Goal: Task Accomplishment & Management: Use online tool/utility

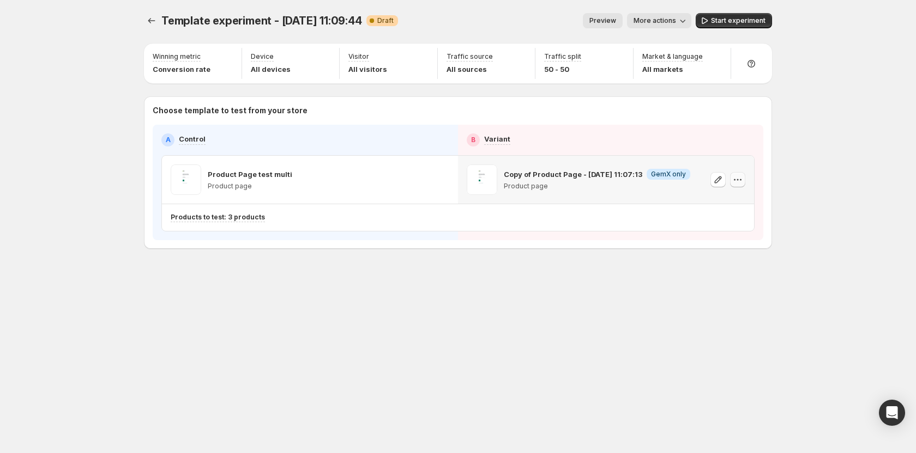
click at [524, 177] on icon "button" at bounding box center [737, 179] width 11 height 11
click at [524, 176] on icon "button" at bounding box center [737, 179] width 11 height 11
click at [524, 177] on icon "button" at bounding box center [737, 179] width 11 height 11
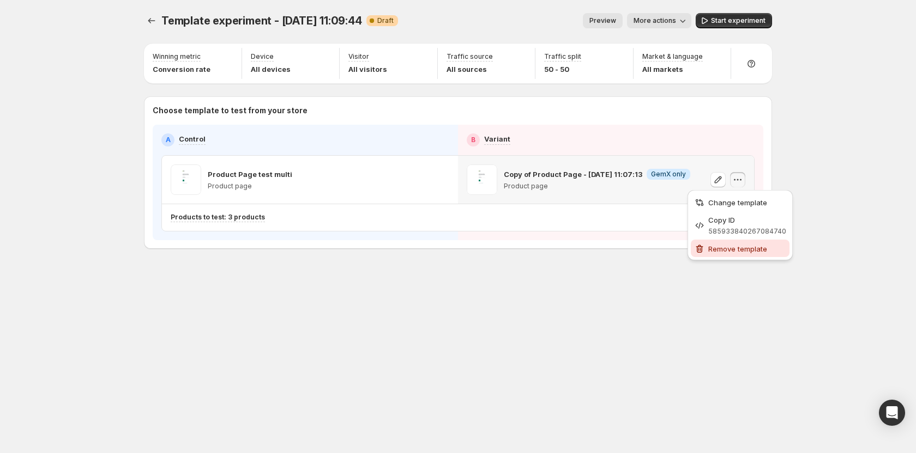
click at [524, 252] on span "Remove template" at bounding box center [737, 249] width 59 height 9
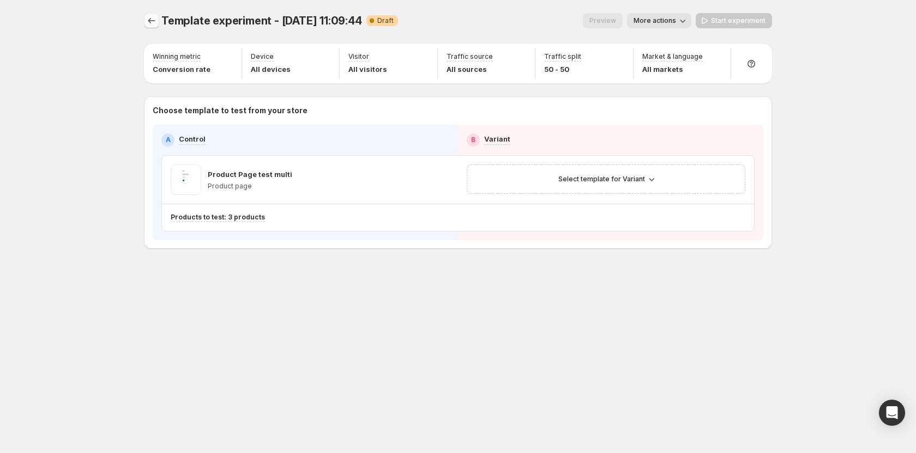
click at [152, 19] on icon "Experiments" at bounding box center [151, 20] width 11 height 11
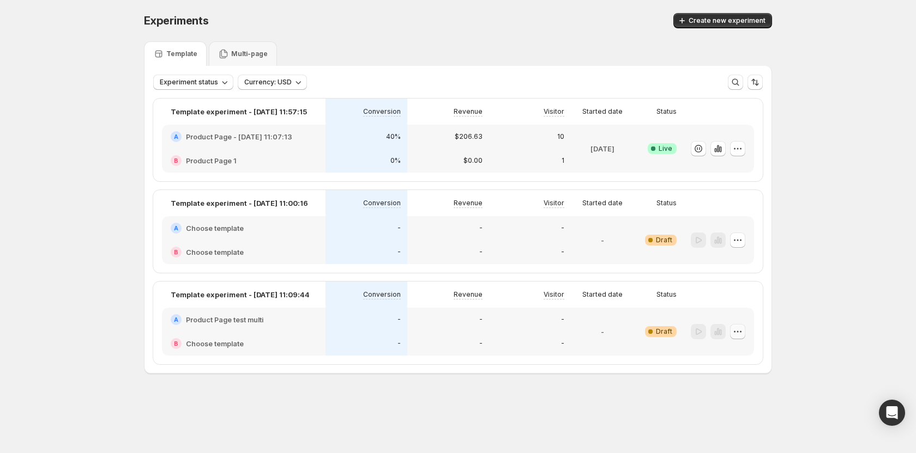
click at [524, 328] on button "button" at bounding box center [737, 331] width 15 height 15
click at [524, 359] on span "Edit" at bounding box center [744, 354] width 53 height 11
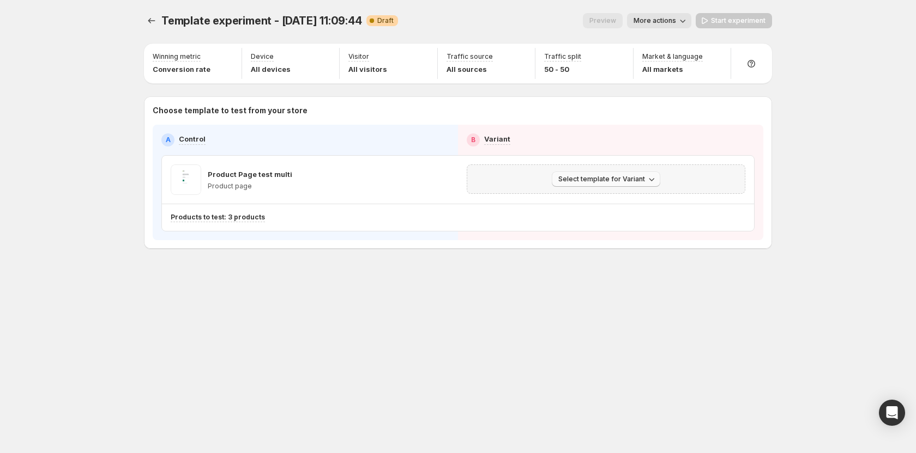
click at [524, 182] on span "Select template for Variant" at bounding box center [601, 179] width 87 height 9
click at [524, 202] on span "Select an existing template" at bounding box center [598, 202] width 92 height 9
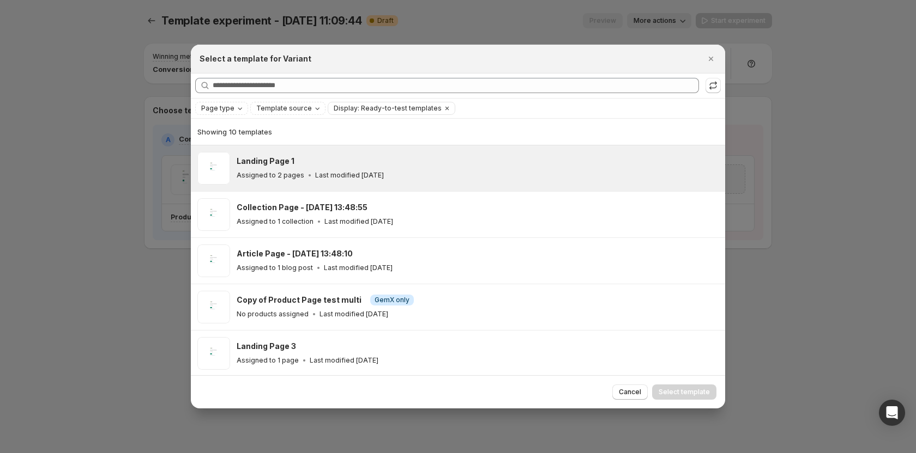
click at [330, 163] on div "Landing Page 1" at bounding box center [476, 161] width 479 height 11
click at [524, 392] on span "Select template" at bounding box center [683, 392] width 51 height 9
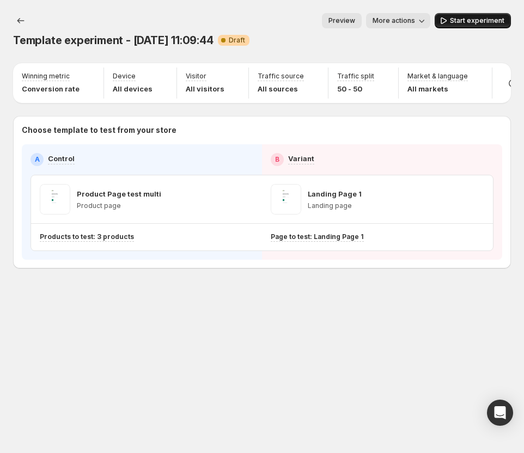
click at [454, 21] on span "Start experiment" at bounding box center [477, 20] width 55 height 9
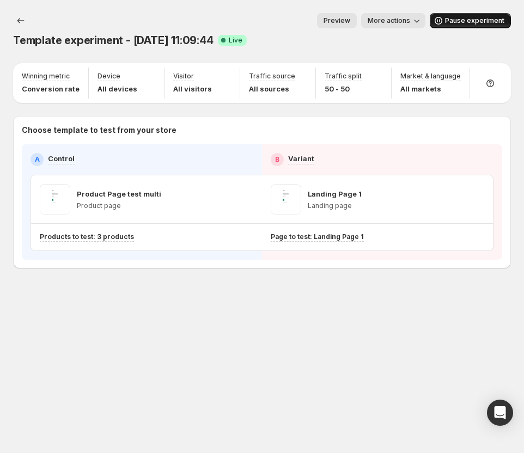
click at [472, 18] on span "Pause experiment" at bounding box center [474, 20] width 59 height 9
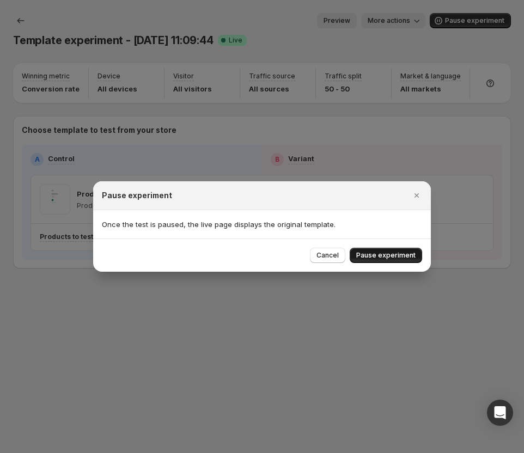
click at [376, 251] on button "Pause experiment" at bounding box center [386, 255] width 72 height 15
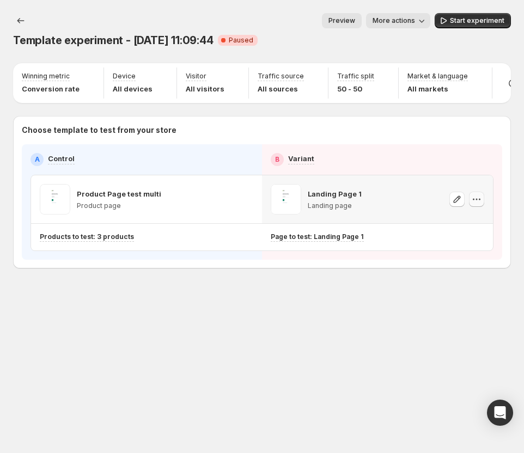
click at [481, 205] on icon "button" at bounding box center [476, 199] width 11 height 11
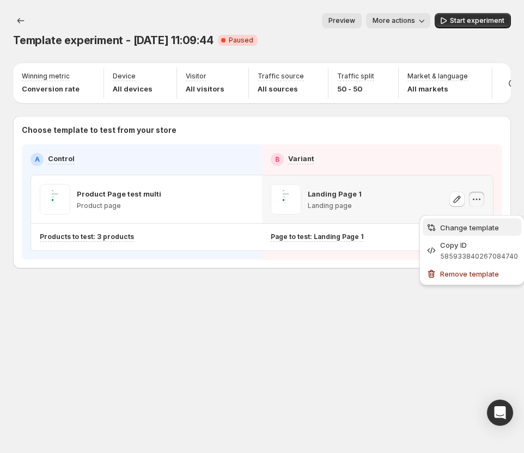
click at [473, 231] on span "Change template" at bounding box center [469, 227] width 59 height 9
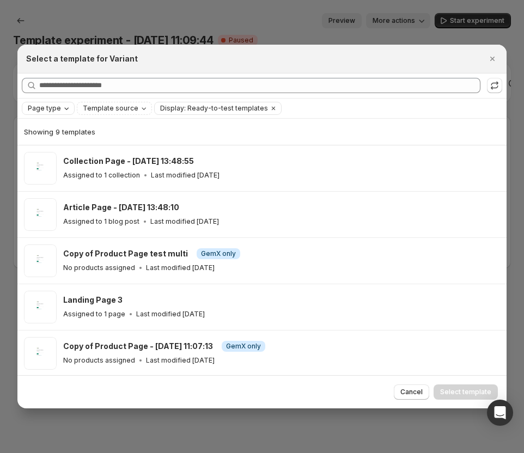
click at [59, 108] on div "Page type" at bounding box center [49, 108] width 45 height 11
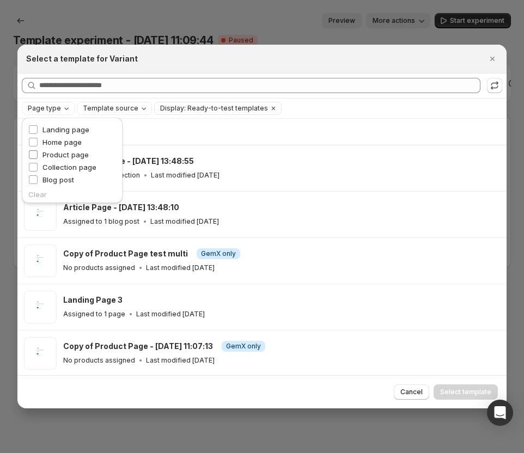
click at [70, 152] on span "Product page" at bounding box center [66, 154] width 46 height 9
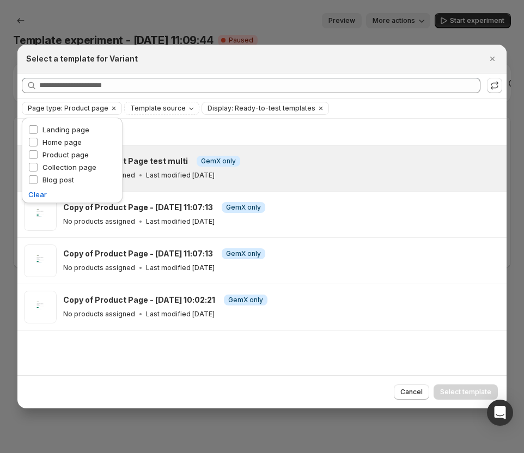
click at [186, 169] on div "Copy of Product Page test multi Info GemX only No products assigned Last modifi…" at bounding box center [280, 168] width 434 height 25
click at [448, 388] on button "Select template" at bounding box center [466, 392] width 64 height 15
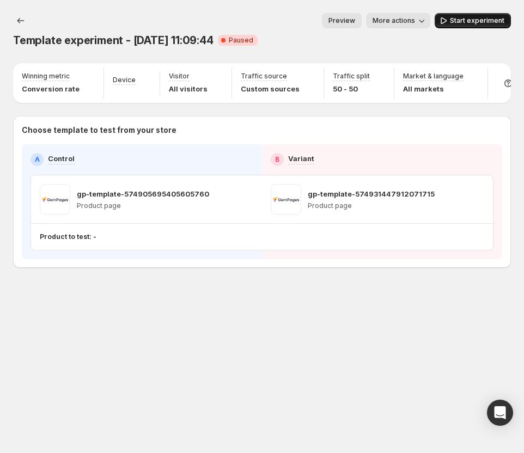
click at [462, 23] on span "Start experiment" at bounding box center [477, 20] width 55 height 9
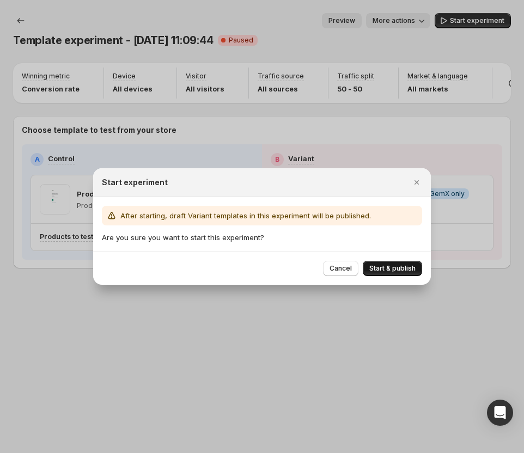
click at [407, 263] on button "Start & publish" at bounding box center [392, 268] width 59 height 15
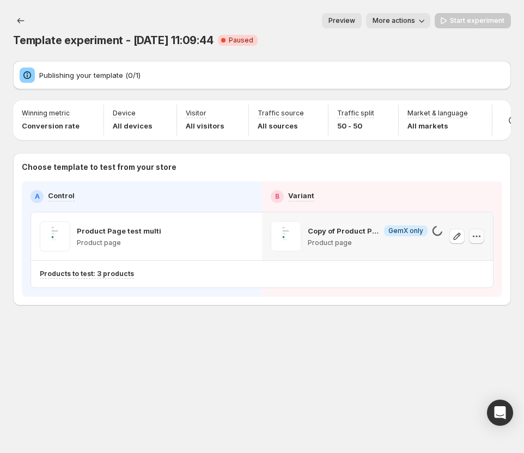
click at [475, 242] on icon "button" at bounding box center [476, 236] width 11 height 11
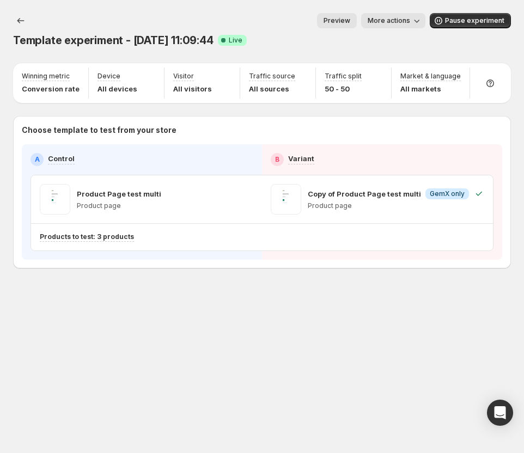
click at [475, 362] on div "Template experiment - [DATE] 11:09:44. This page is ready Template experiment -…" at bounding box center [262, 226] width 524 height 453
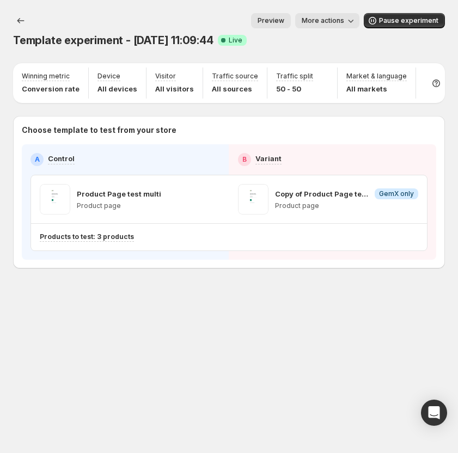
click at [358, 332] on div "Template experiment - [DATE] 11:09:44. This page is ready Template experiment -…" at bounding box center [229, 226] width 458 height 453
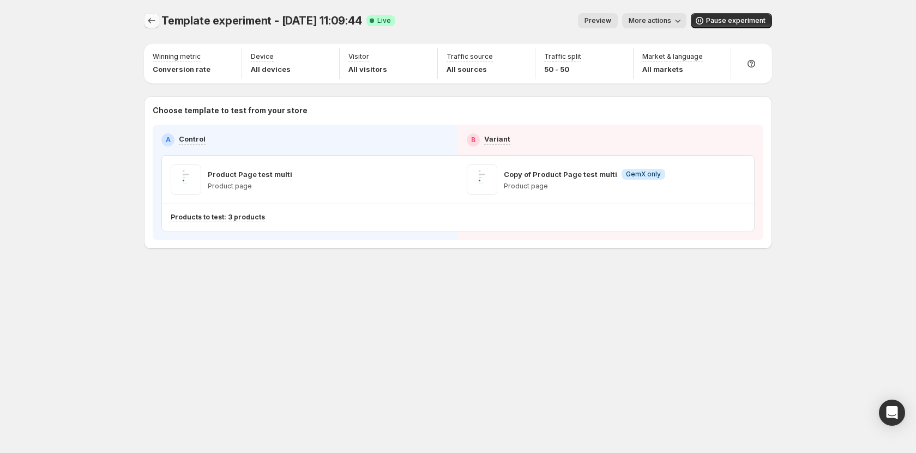
click at [158, 22] on button "Experiments" at bounding box center [151, 20] width 15 height 15
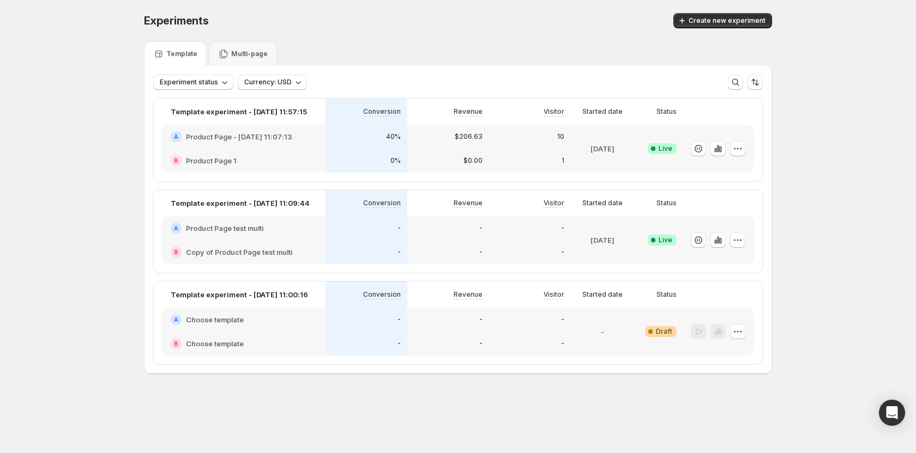
click at [379, 149] on div at bounding box center [718, 149] width 71 height 48
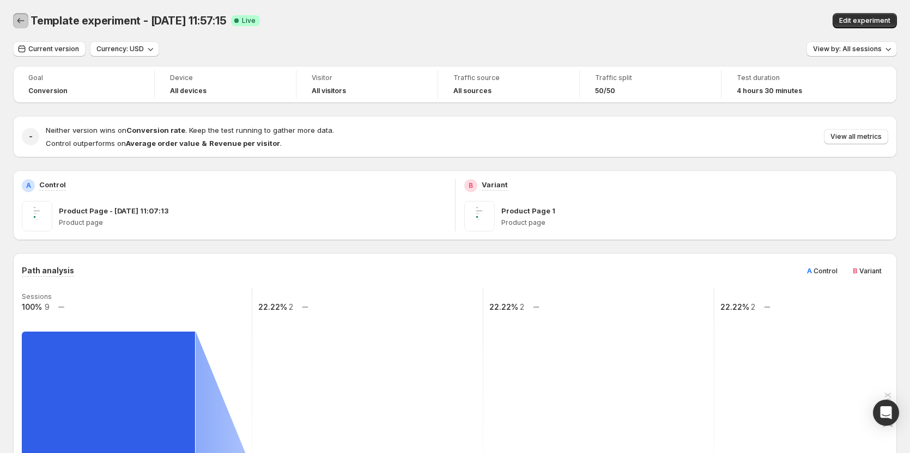
click at [26, 16] on button "Back" at bounding box center [20, 20] width 15 height 15
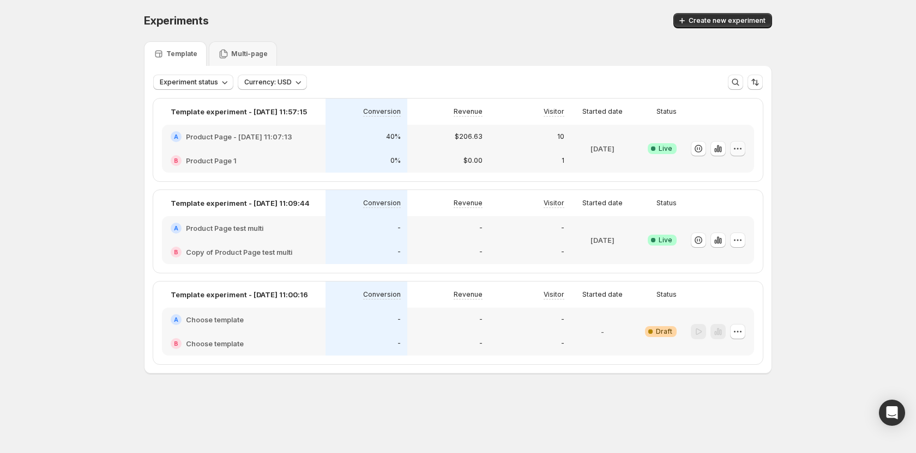
click at [379, 148] on icon "button" at bounding box center [737, 148] width 11 height 11
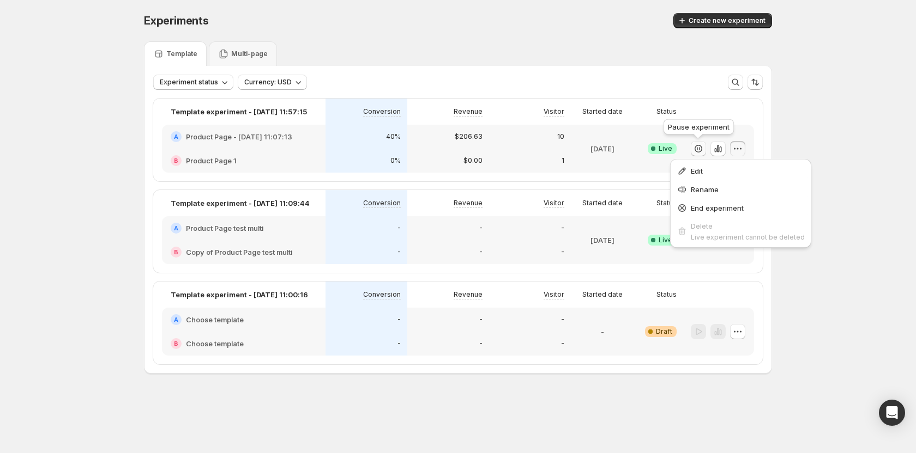
click at [379, 150] on icon "button" at bounding box center [698, 148] width 11 height 11
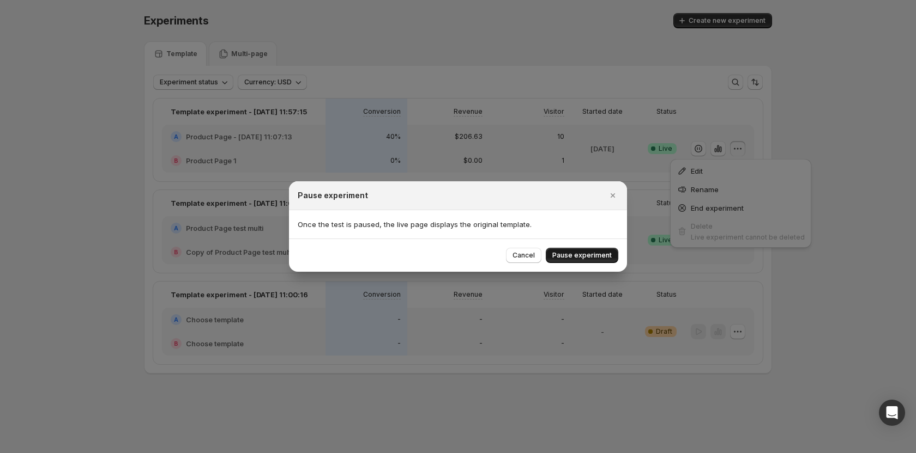
click at [379, 255] on span "Pause experiment" at bounding box center [581, 255] width 59 height 9
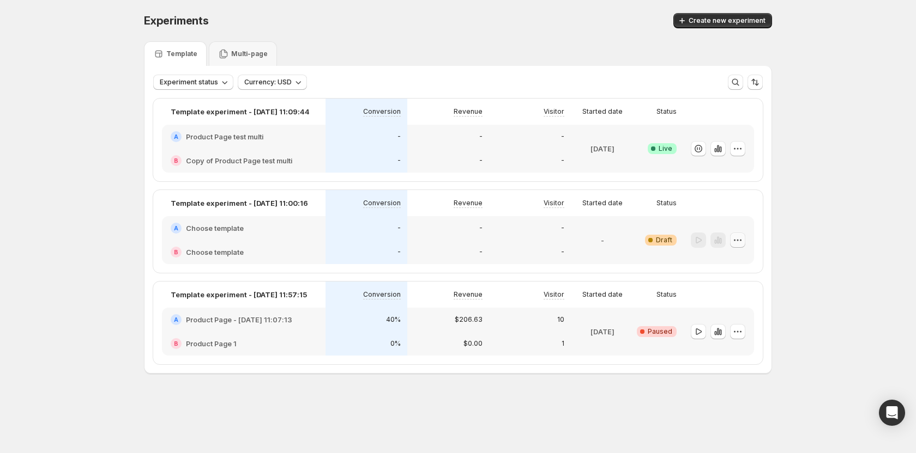
click at [379, 240] on icon "button" at bounding box center [737, 240] width 11 height 11
click at [379, 317] on div "Delete" at bounding box center [737, 318] width 67 height 11
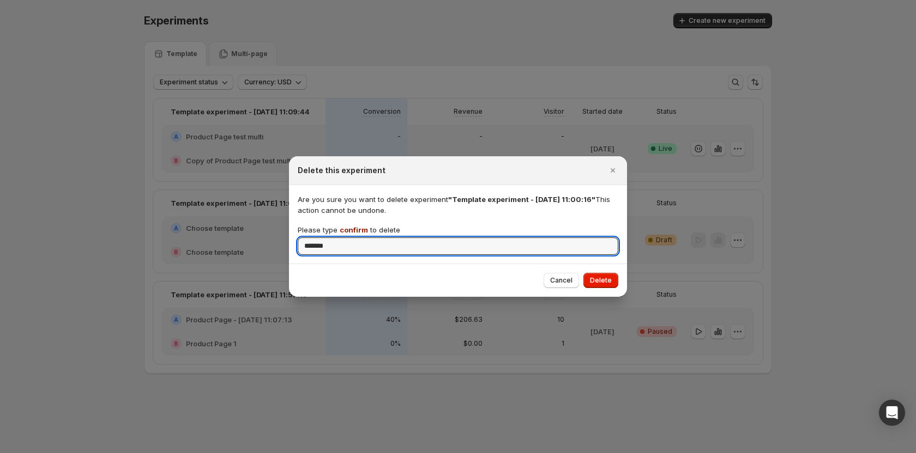
type input "*******"
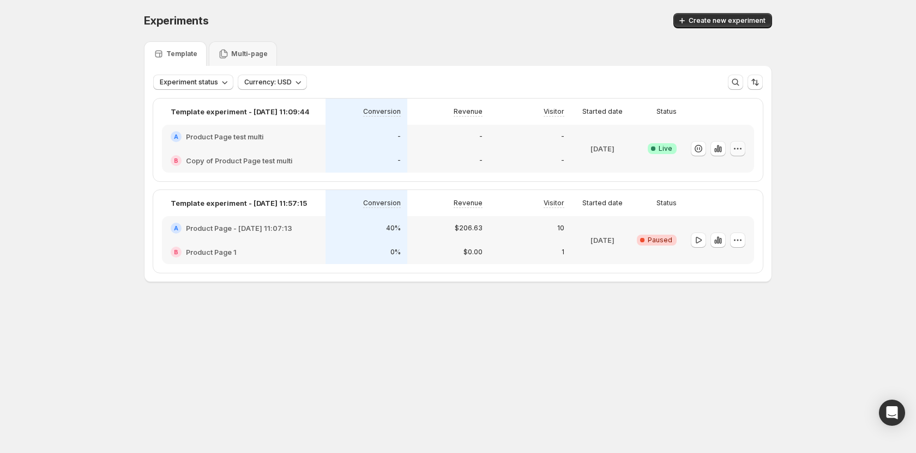
click at [379, 150] on icon "button" at bounding box center [737, 148] width 11 height 11
click at [379, 147] on icon "button" at bounding box center [698, 148] width 11 height 11
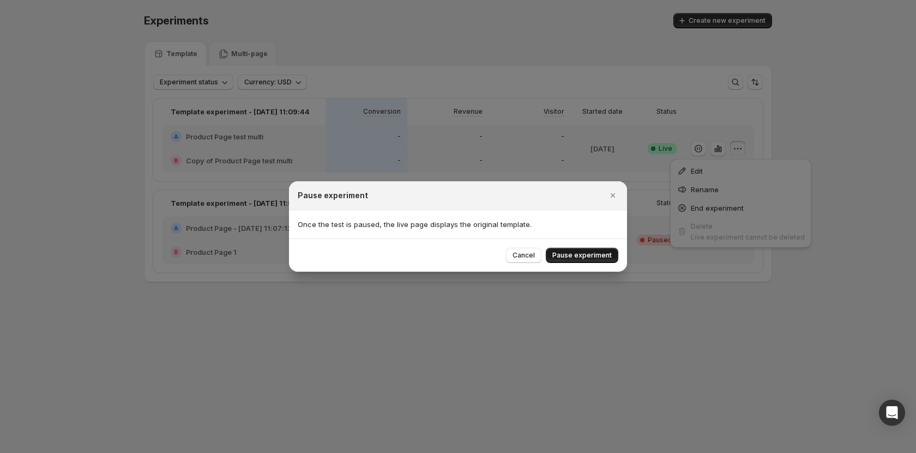
click at [379, 249] on button "Pause experiment" at bounding box center [582, 255] width 72 height 15
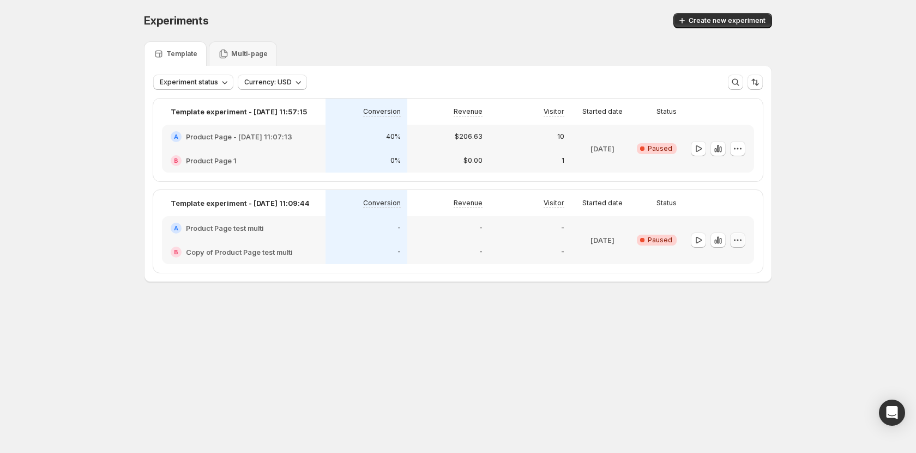
click at [379, 240] on icon "button" at bounding box center [737, 240] width 11 height 11
click at [379, 318] on span "Delete" at bounding box center [729, 318] width 22 height 9
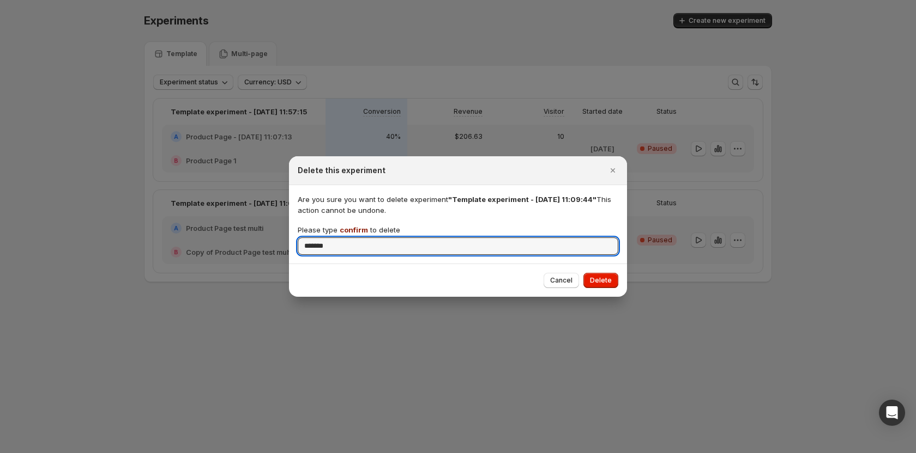
type input "*******"
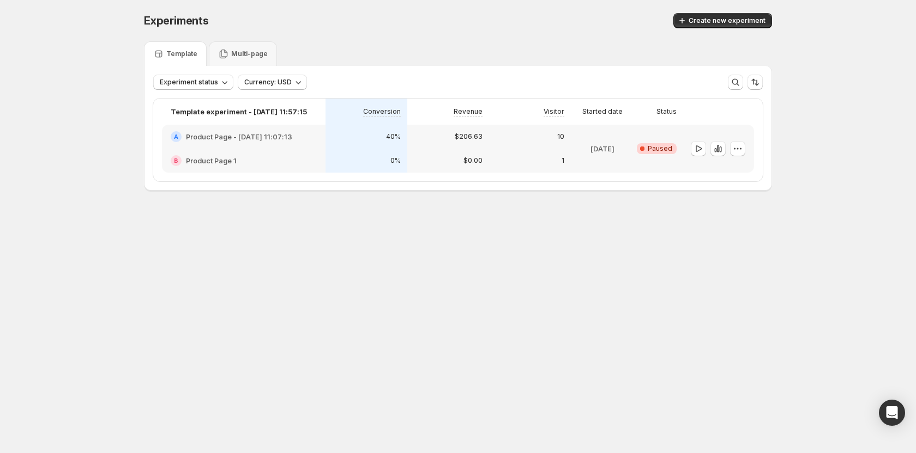
click at [379, 248] on div "Experiments. This page is ready Experiments Create new experiment Template Mult…" at bounding box center [458, 125] width 654 height 250
click at [254, 45] on div "Multi-page" at bounding box center [243, 53] width 68 height 25
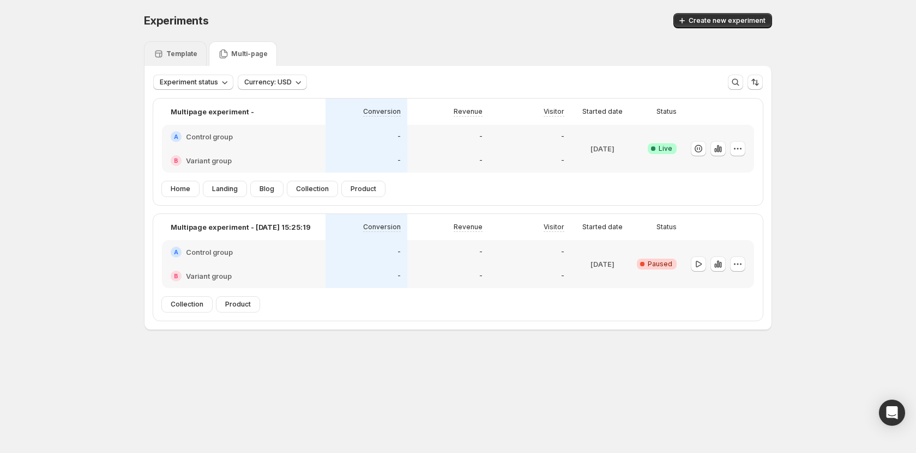
click at [181, 50] on p "Template" at bounding box center [181, 54] width 31 height 9
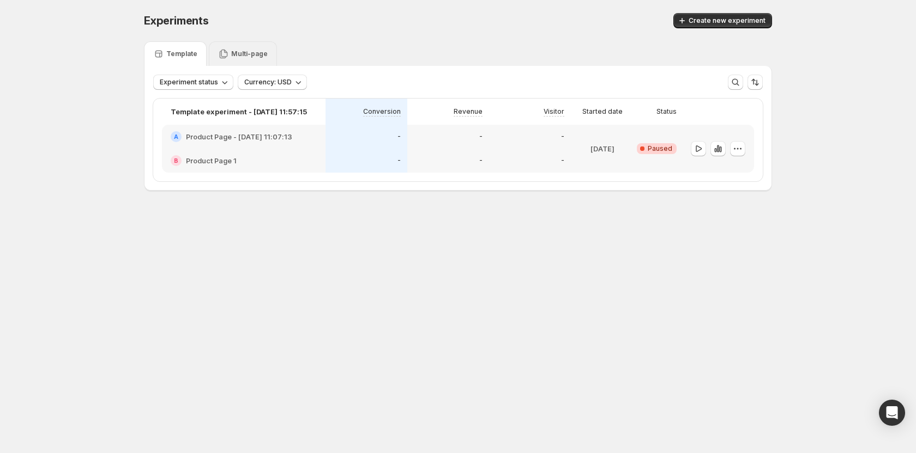
click at [233, 51] on p "Multi-page" at bounding box center [249, 54] width 37 height 9
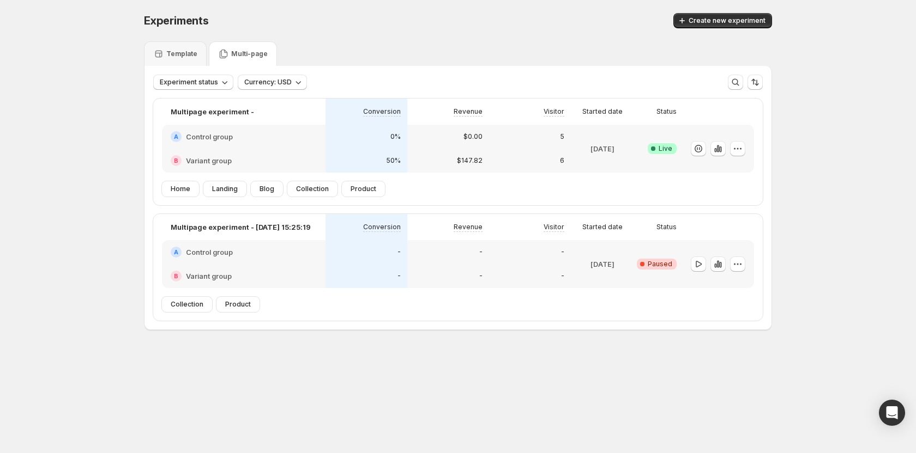
click at [60, 97] on div "Experiments. This page is ready Experiments Create new experiment Template Mult…" at bounding box center [458, 194] width 916 height 389
click at [65, 108] on div "Experiments. This page is ready Experiments Create new experiment Template Mult…" at bounding box center [458, 194] width 916 height 389
click at [189, 58] on p "Template" at bounding box center [181, 54] width 31 height 9
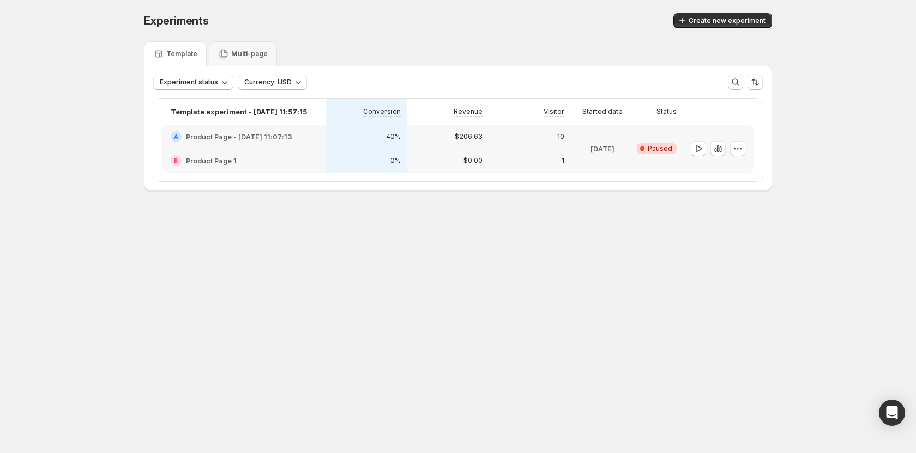
click at [361, 62] on div "Template Multi-page" at bounding box center [458, 53] width 628 height 25
click at [355, 43] on div "Template Multi-page" at bounding box center [458, 53] width 628 height 25
click at [379, 15] on button "Create new experiment" at bounding box center [722, 20] width 99 height 15
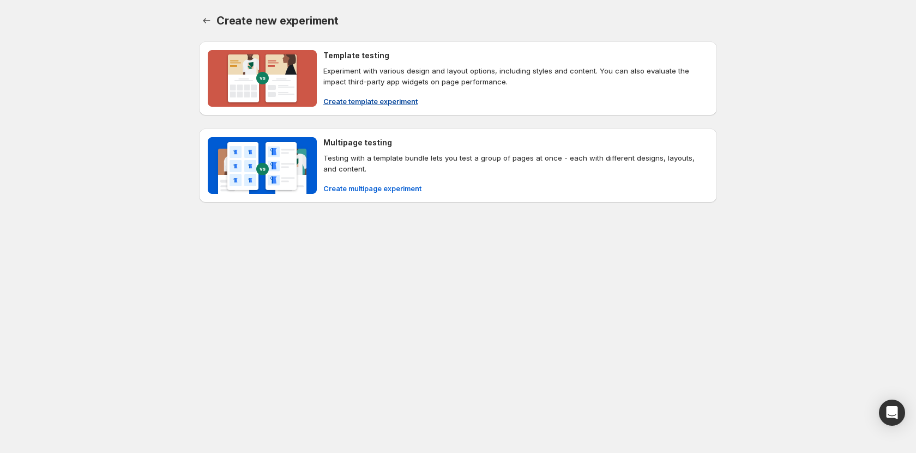
click at [379, 98] on span "Create template experiment" at bounding box center [370, 101] width 94 height 11
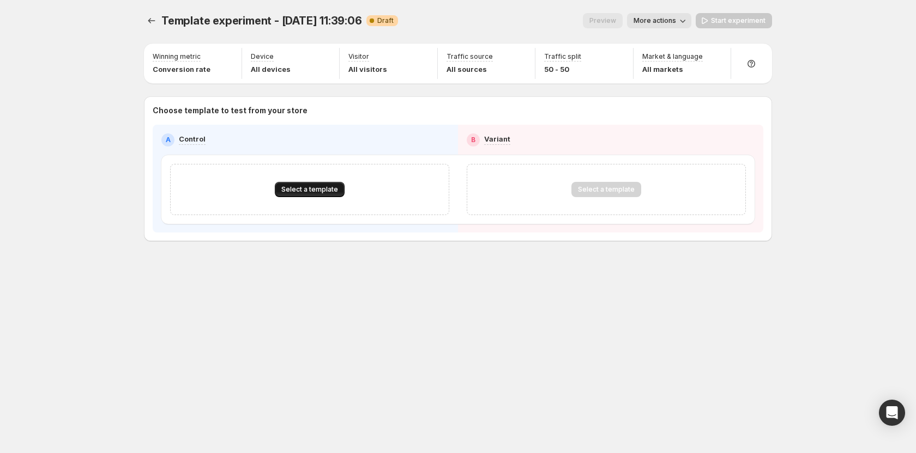
click at [307, 189] on span "Select a template" at bounding box center [309, 189] width 57 height 9
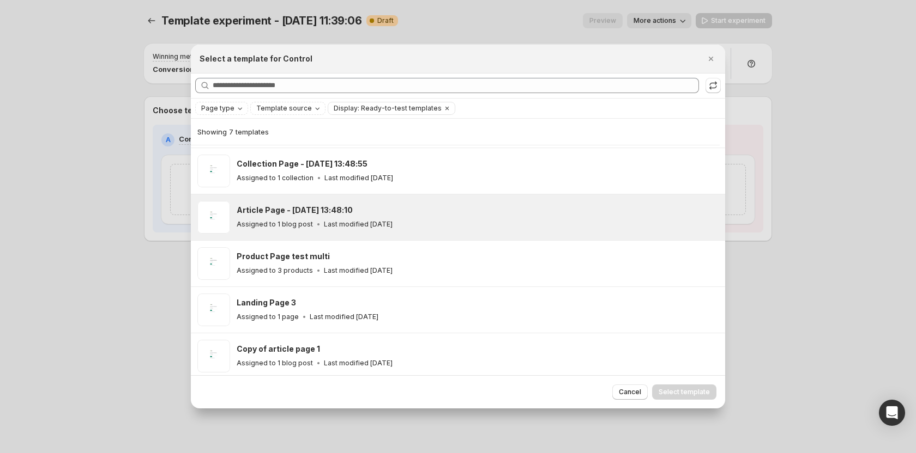
scroll to position [94, 0]
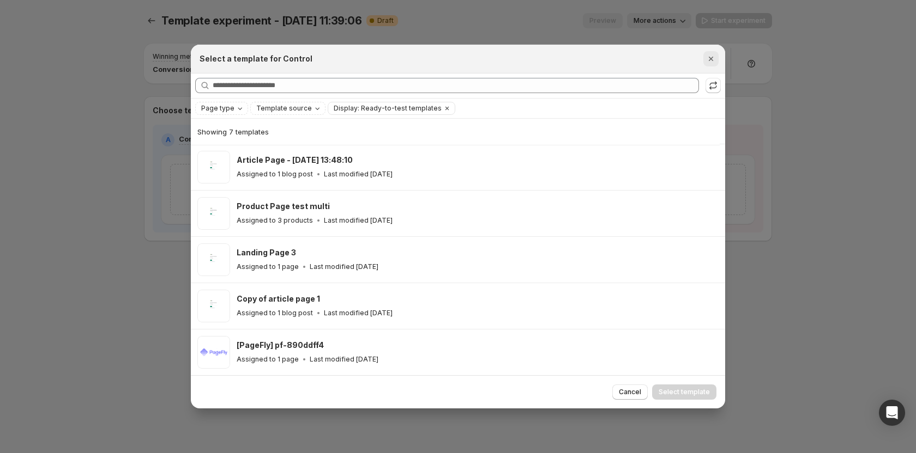
click at [379, 58] on icon "Close" at bounding box center [710, 58] width 11 height 11
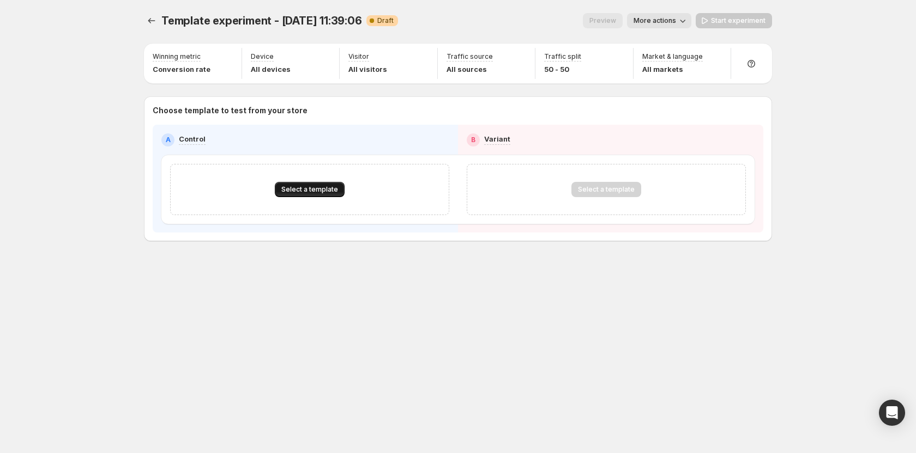
click at [332, 186] on span "Select a template" at bounding box center [309, 189] width 57 height 9
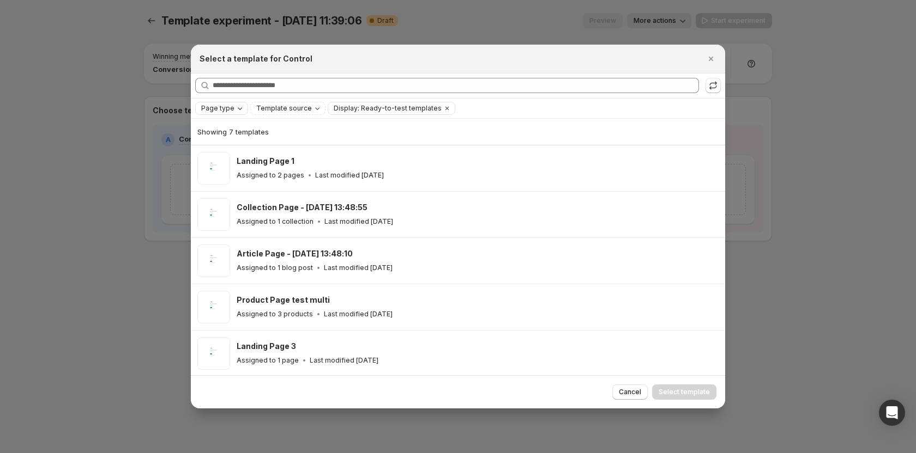
click at [239, 108] on icon "Page type" at bounding box center [239, 108] width 9 height 9
click at [255, 156] on span "Product page" at bounding box center [239, 154] width 46 height 9
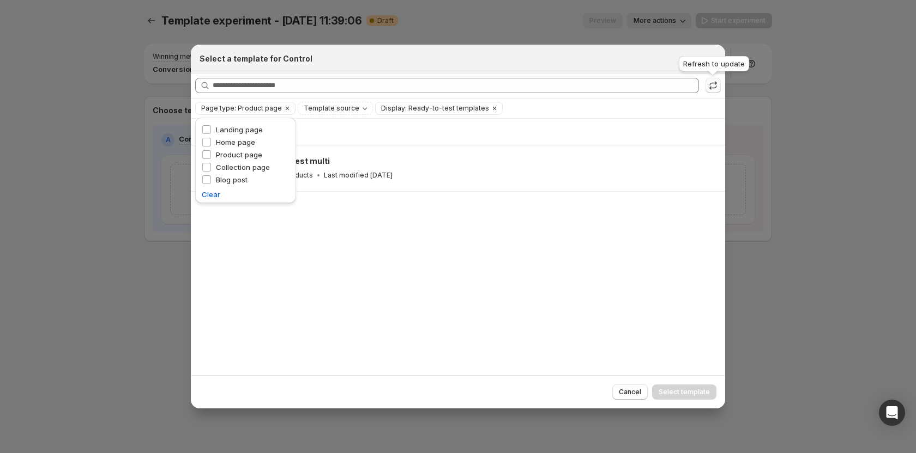
click at [718, 87] on button ":rn:" at bounding box center [712, 85] width 15 height 15
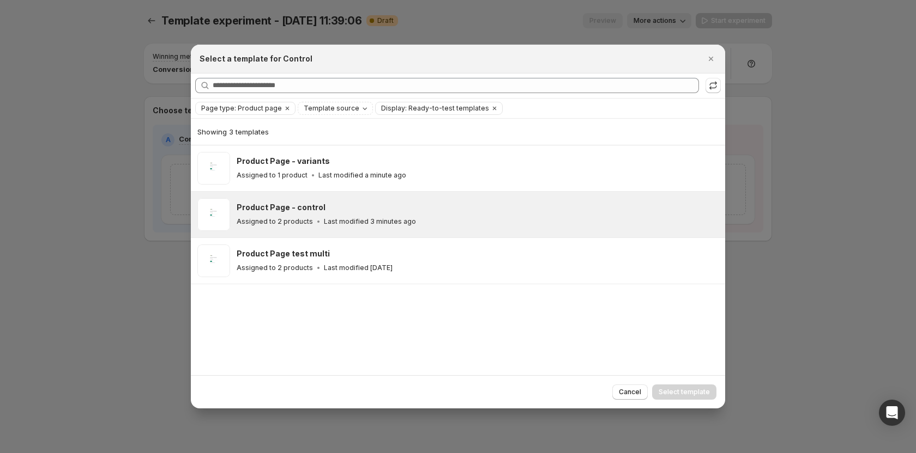
click at [350, 210] on div "Product Page - control" at bounding box center [476, 207] width 479 height 11
click at [665, 390] on span "Select template" at bounding box center [683, 392] width 51 height 9
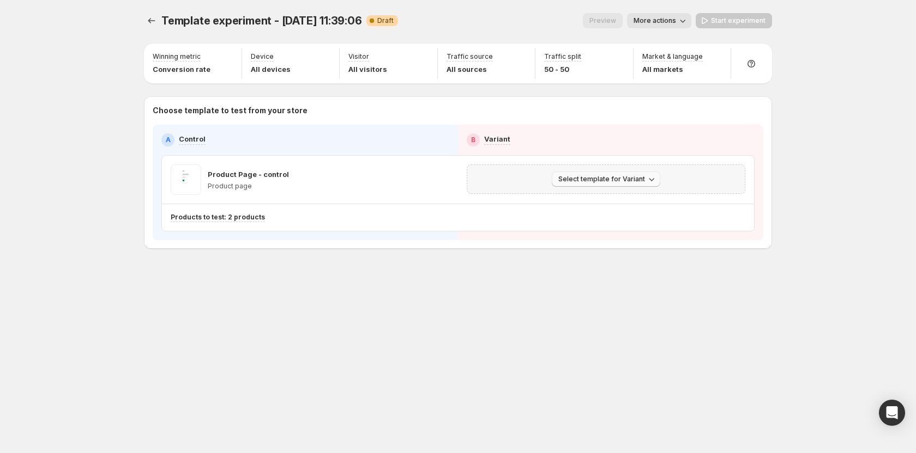
click at [605, 181] on span "Select template for Variant" at bounding box center [601, 179] width 87 height 9
click at [582, 207] on span "Select an existing template" at bounding box center [607, 202] width 111 height 11
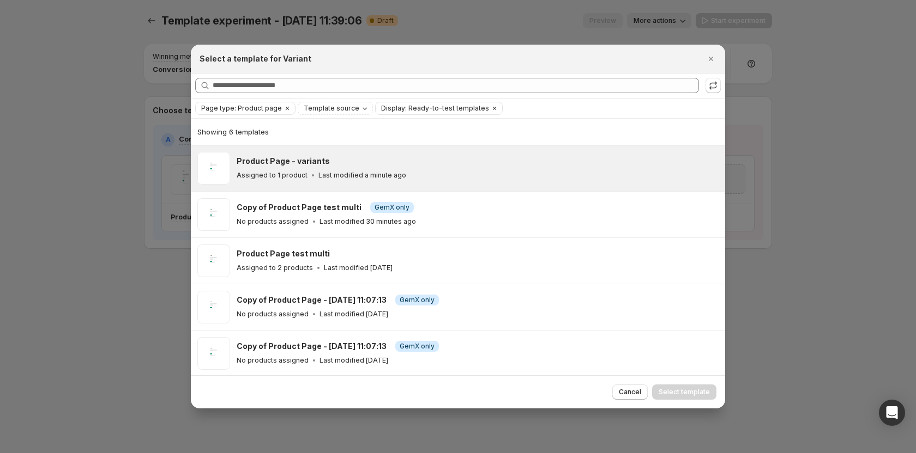
click at [328, 168] on div "Product Page - variants Assigned to 1 product Last modified a minute ago" at bounding box center [476, 168] width 479 height 25
click at [698, 390] on span "Select template" at bounding box center [683, 392] width 51 height 9
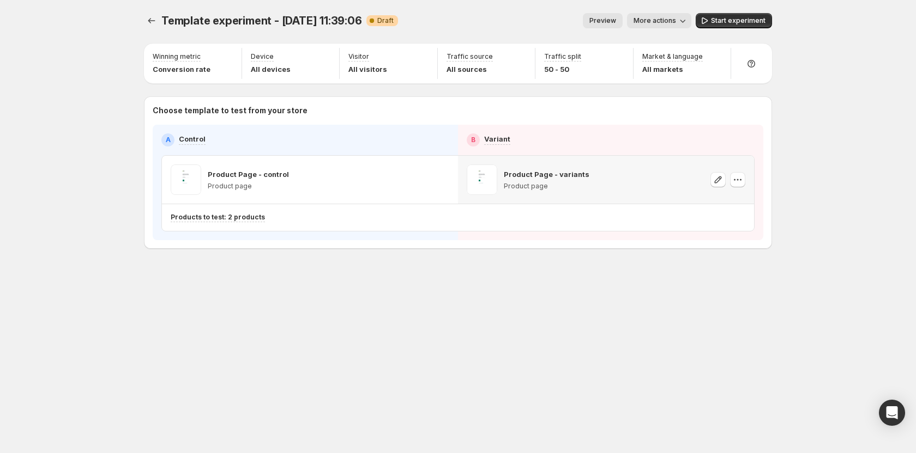
click at [367, 291] on div "Template experiment - Sep 25, 11:39:06. This page is ready Template experiment …" at bounding box center [458, 154] width 654 height 308
click at [725, 25] on span "Start experiment" at bounding box center [738, 20] width 55 height 9
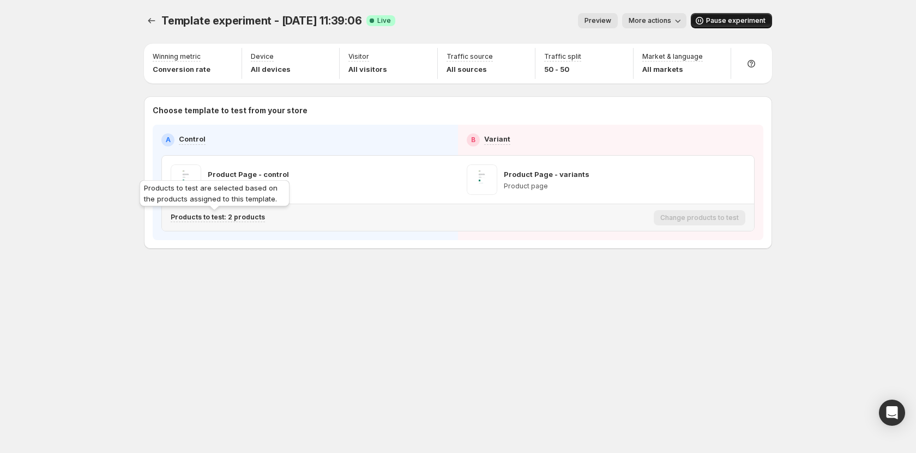
click at [238, 219] on p "Products to test: 2 products" at bounding box center [218, 217] width 94 height 9
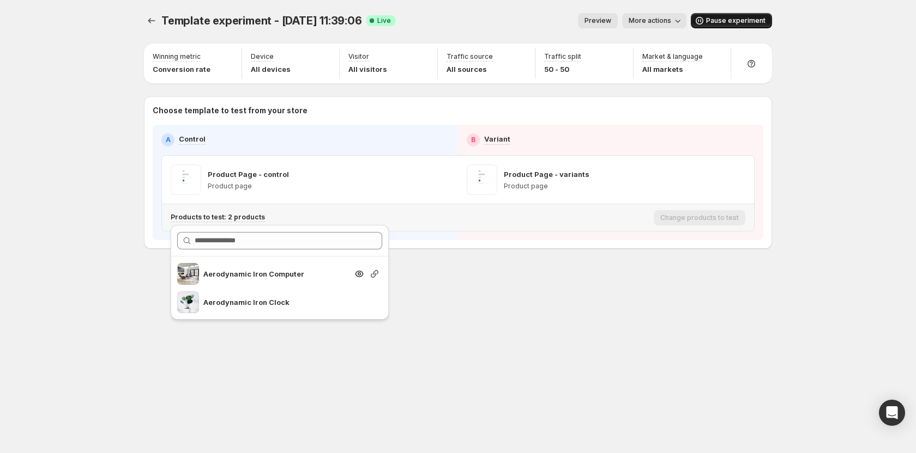
click at [375, 275] on icon "button" at bounding box center [374, 274] width 11 height 11
click at [534, 320] on div "Template experiment - Sep 25, 11:39:06. This page is ready Template experiment …" at bounding box center [458, 226] width 654 height 453
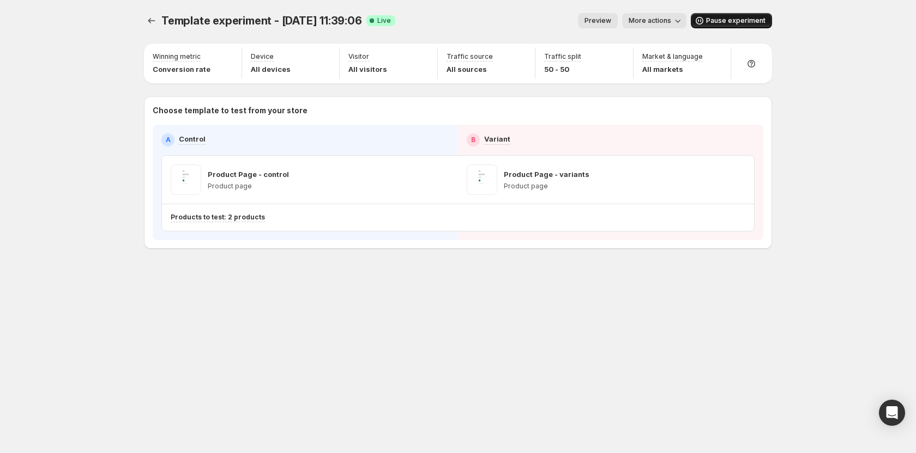
drag, startPoint x: 350, startPoint y: 293, endPoint x: 350, endPoint y: 287, distance: 6.0
click at [350, 293] on div "Template experiment - Sep 25, 11:39:06. This page is ready Template experiment …" at bounding box center [458, 154] width 654 height 308
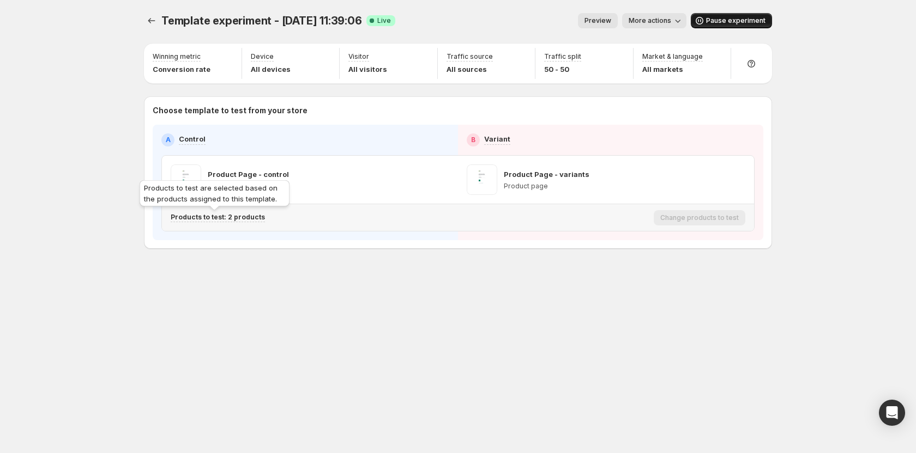
click at [235, 216] on p "Products to test: 2 products" at bounding box center [218, 217] width 94 height 9
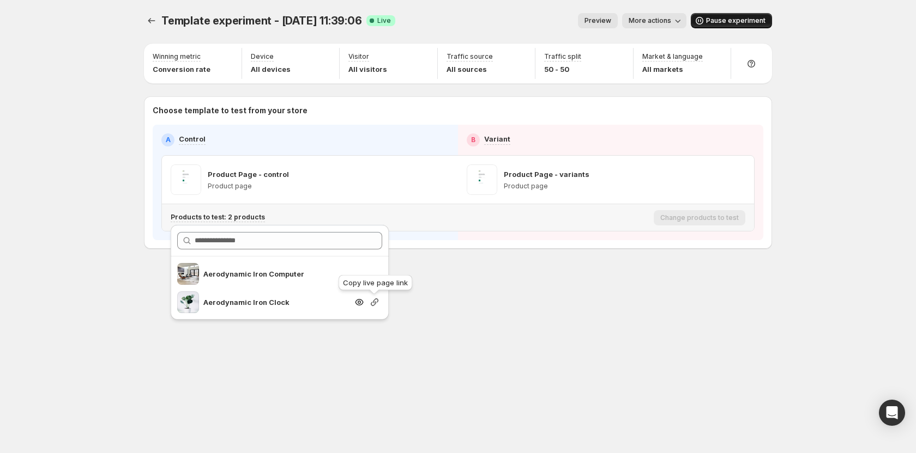
click at [373, 303] on icon "button" at bounding box center [375, 303] width 8 height 8
click at [481, 311] on div "Template experiment - Sep 25, 11:39:06. This page is ready Template experiment …" at bounding box center [458, 226] width 654 height 453
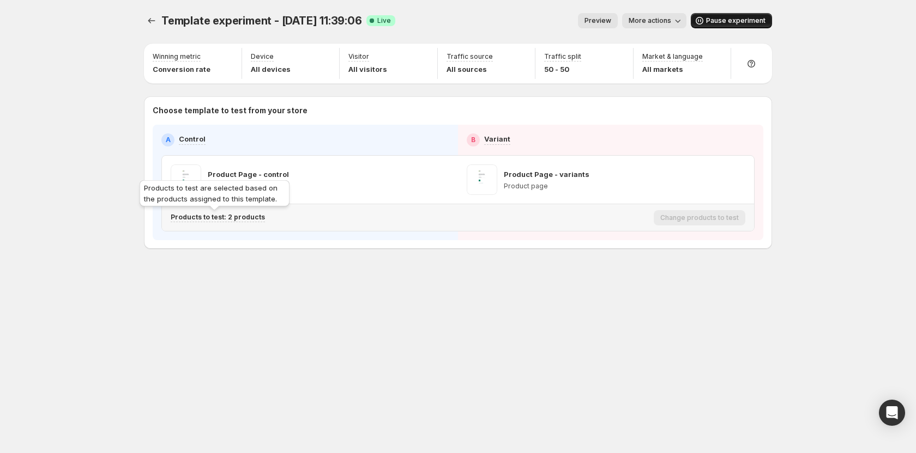
click at [246, 219] on p "Products to test: 2 products" at bounding box center [218, 217] width 94 height 9
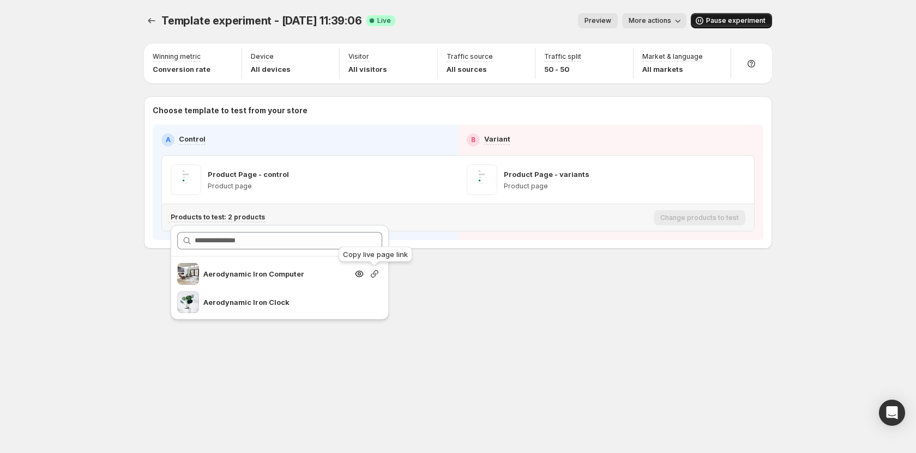
click at [371, 275] on icon "button" at bounding box center [375, 274] width 8 height 8
click at [463, 342] on div "Template experiment - Sep 25, 11:39:06. This page is ready Template experiment …" at bounding box center [458, 226] width 654 height 453
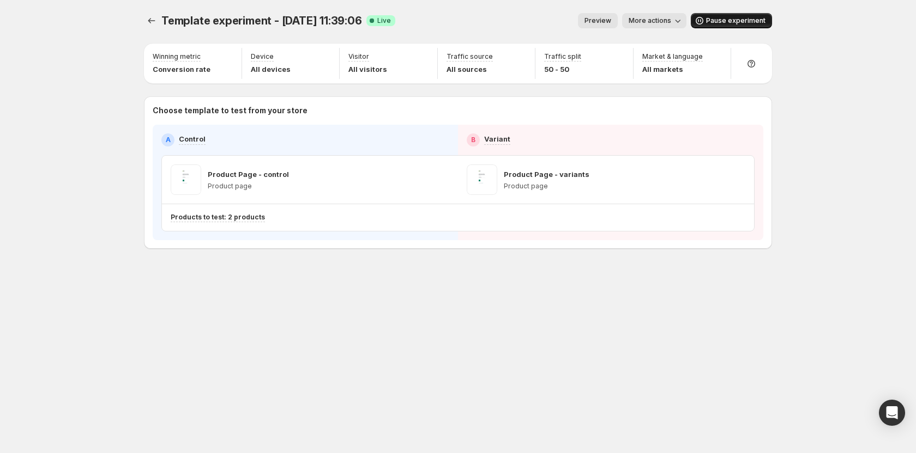
click at [658, 17] on span "More actions" at bounding box center [649, 20] width 43 height 9
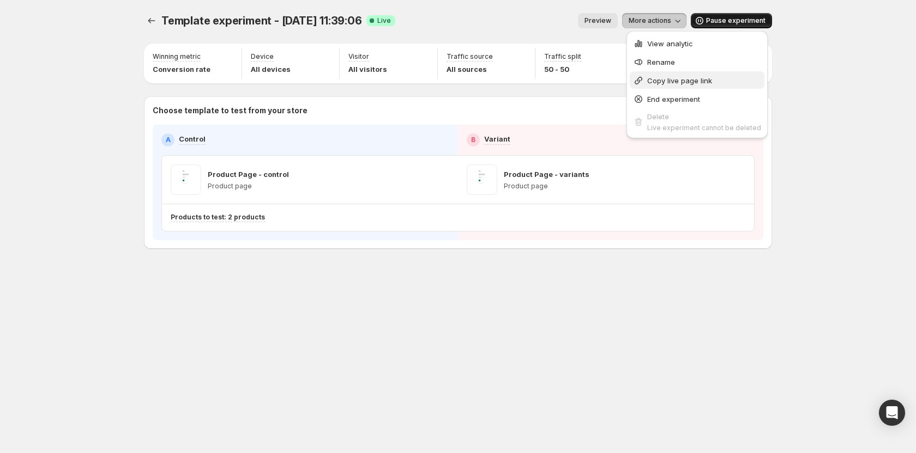
click at [649, 77] on span "Copy live page link" at bounding box center [679, 80] width 65 height 9
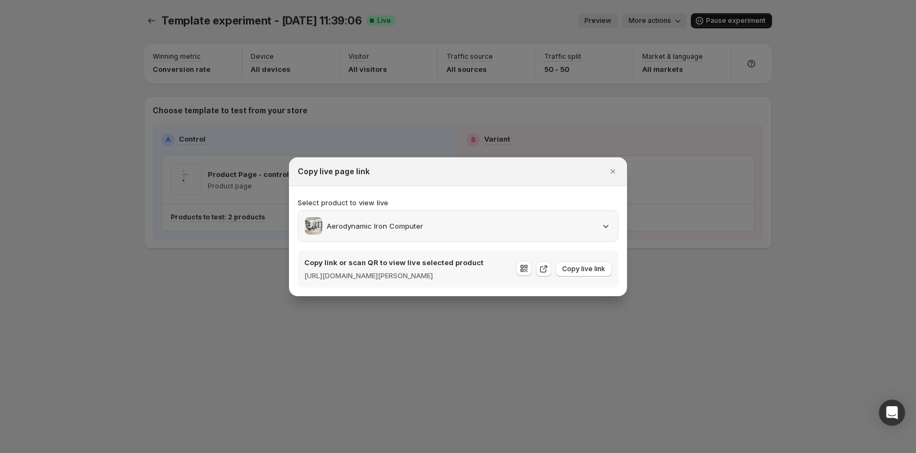
click at [511, 220] on div "Aerodynamic Iron Computer" at bounding box center [458, 225] width 306 height 17
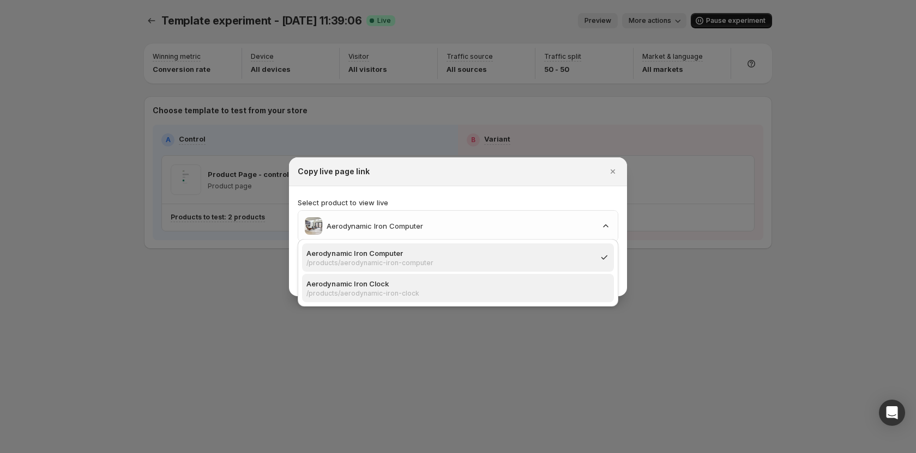
click at [446, 285] on p "Aerodynamic Iron Clock" at bounding box center [454, 284] width 297 height 11
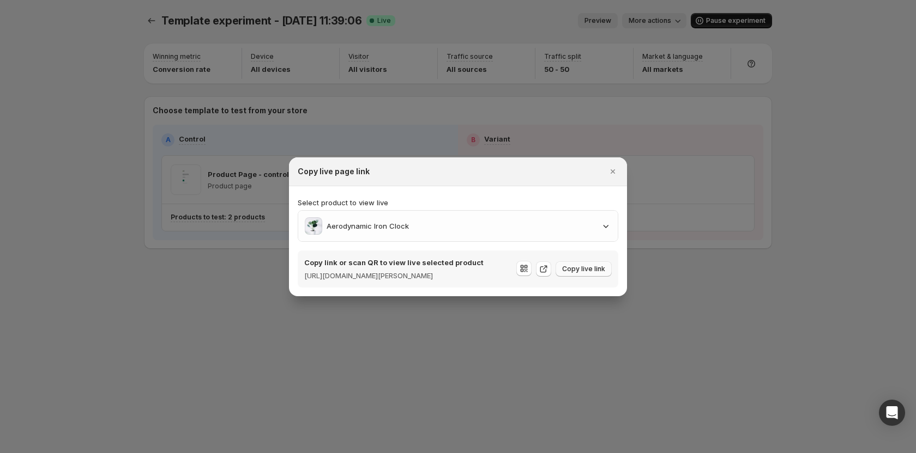
click at [579, 264] on button "Copy live link" at bounding box center [583, 269] width 56 height 15
click at [616, 170] on icon "Close" at bounding box center [612, 171] width 11 height 11
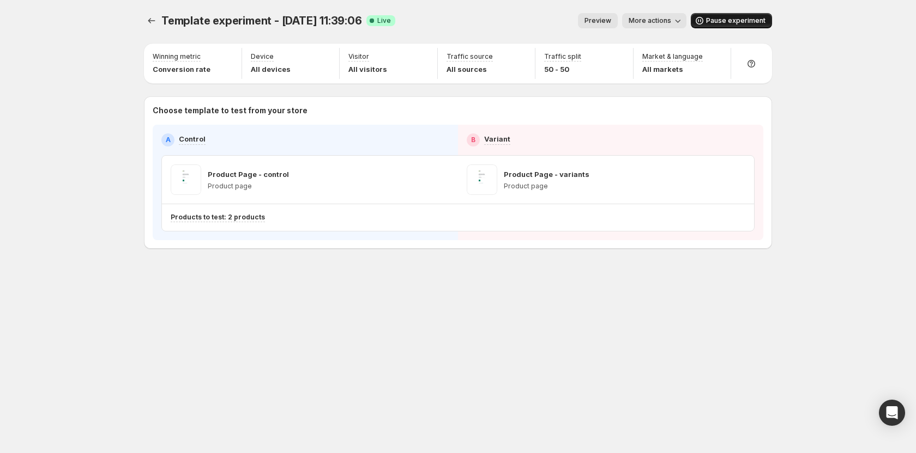
click at [661, 23] on span "More actions" at bounding box center [649, 20] width 43 height 9
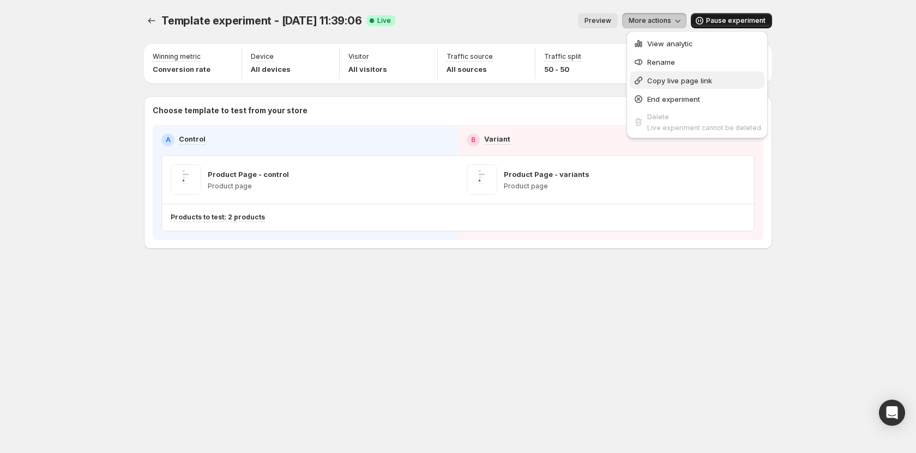
click at [663, 81] on span "Copy live page link" at bounding box center [679, 80] width 65 height 9
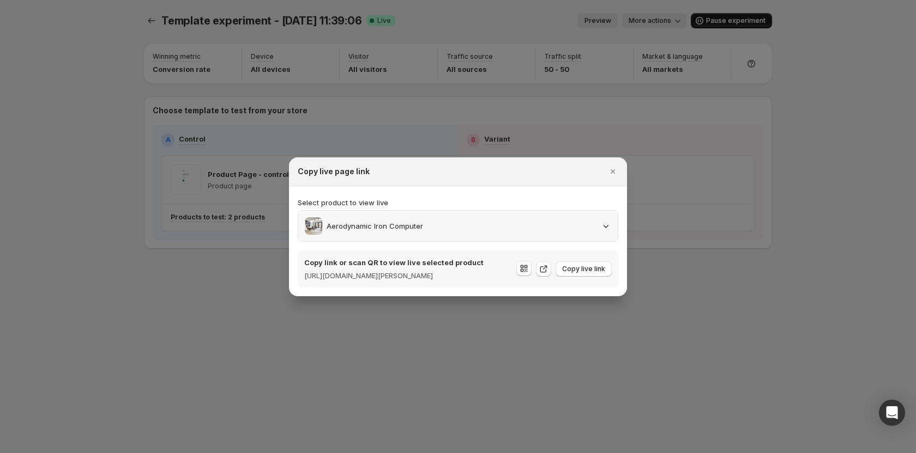
click at [432, 217] on div "Aerodynamic Iron Computer" at bounding box center [458, 225] width 306 height 17
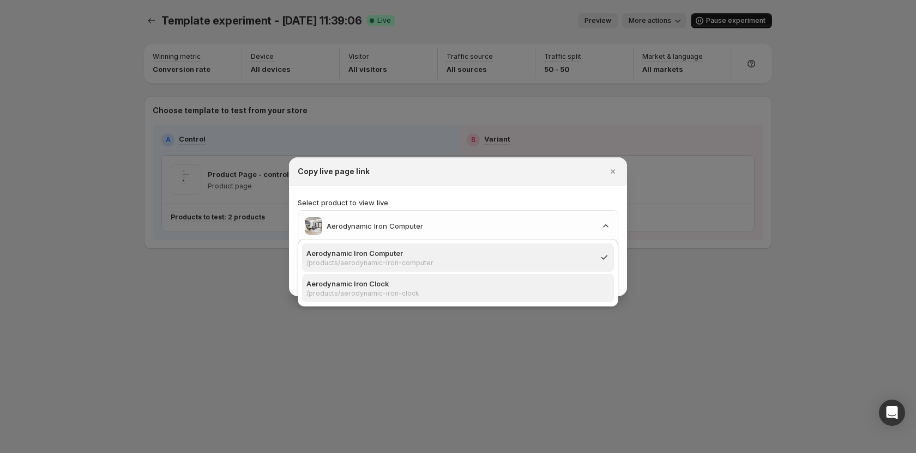
click at [418, 286] on p "Aerodynamic Iron Clock" at bounding box center [454, 284] width 297 height 11
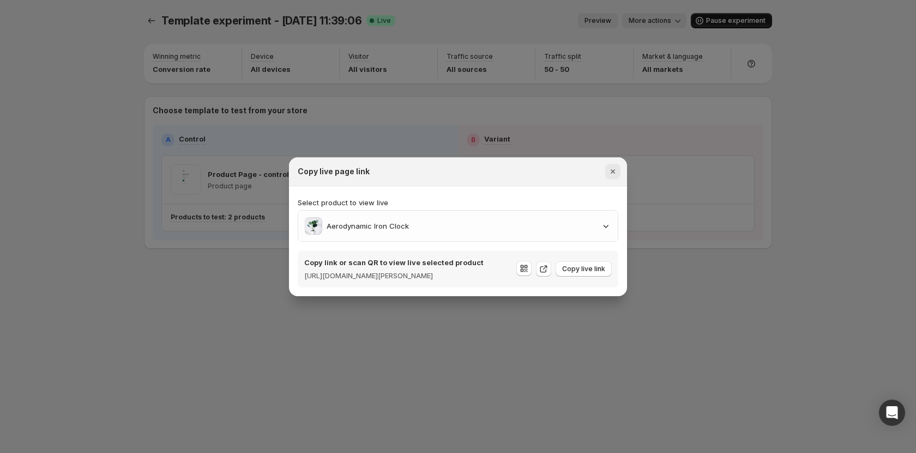
click at [614, 170] on icon "Close" at bounding box center [612, 171] width 11 height 11
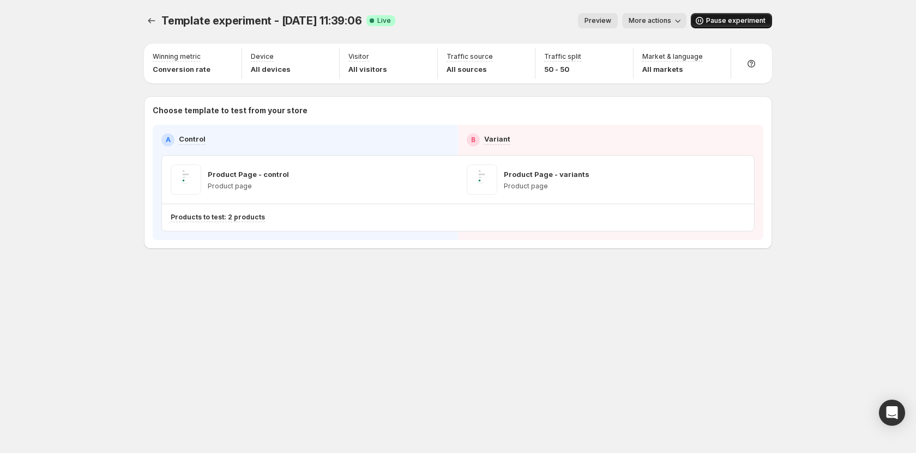
click at [667, 21] on span "More actions" at bounding box center [649, 20] width 43 height 9
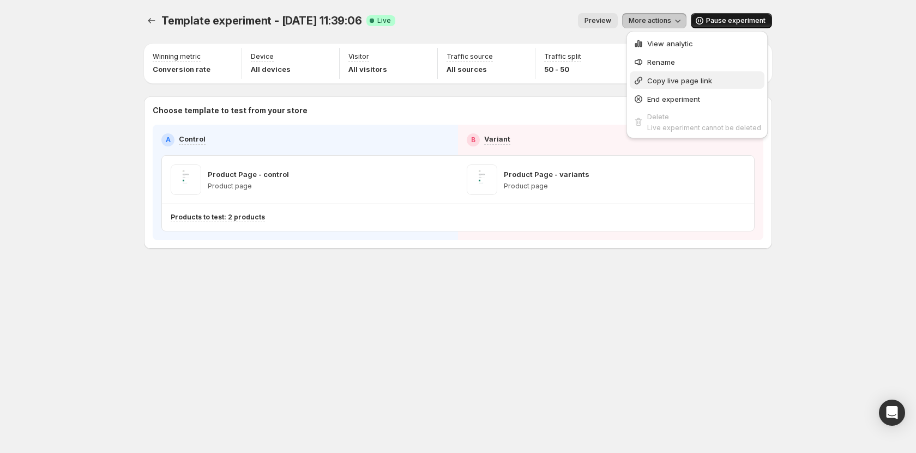
click at [668, 77] on span "Copy live page link" at bounding box center [679, 80] width 65 height 9
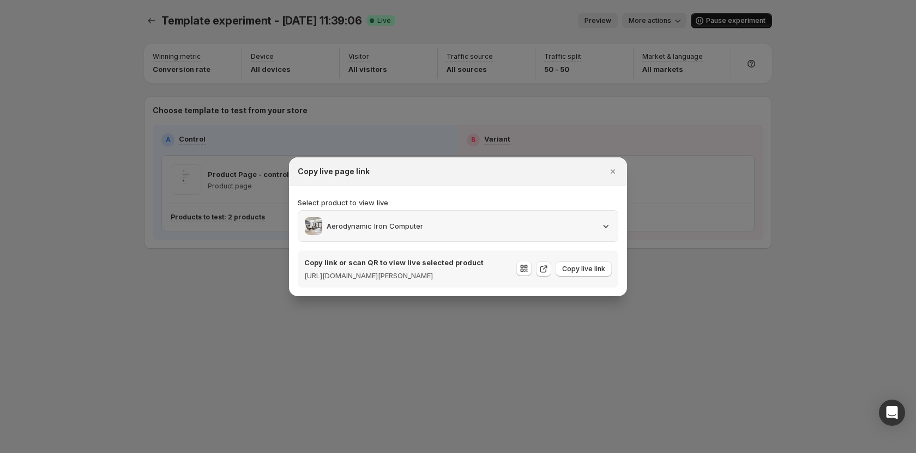
click at [448, 227] on div "Aerodynamic Iron Computer" at bounding box center [458, 225] width 306 height 17
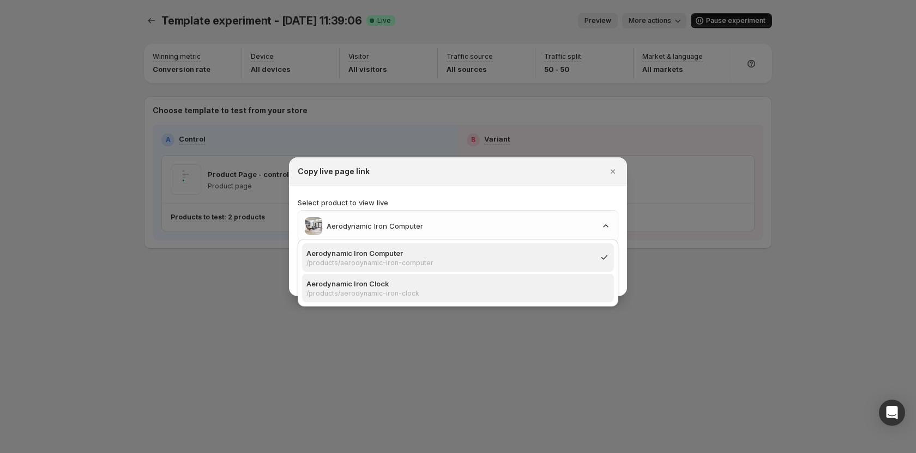
click at [415, 287] on p "Aerodynamic Iron Clock" at bounding box center [454, 284] width 297 height 11
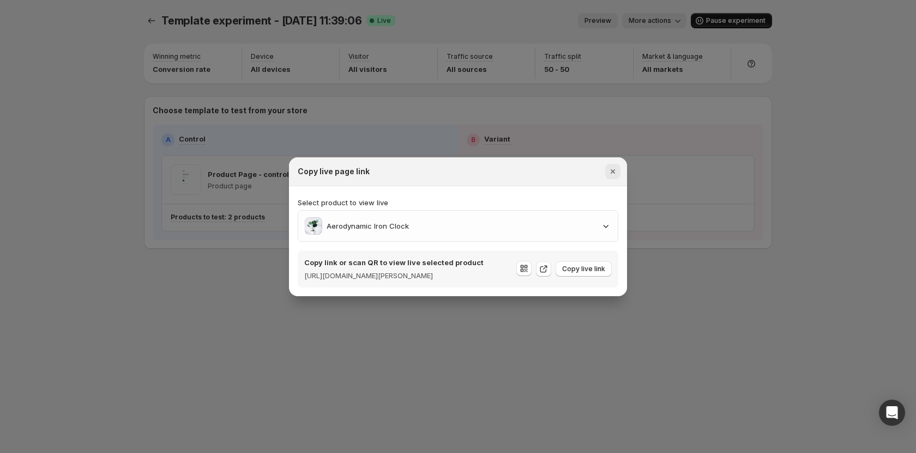
click at [614, 166] on icon "Close" at bounding box center [612, 171] width 11 height 11
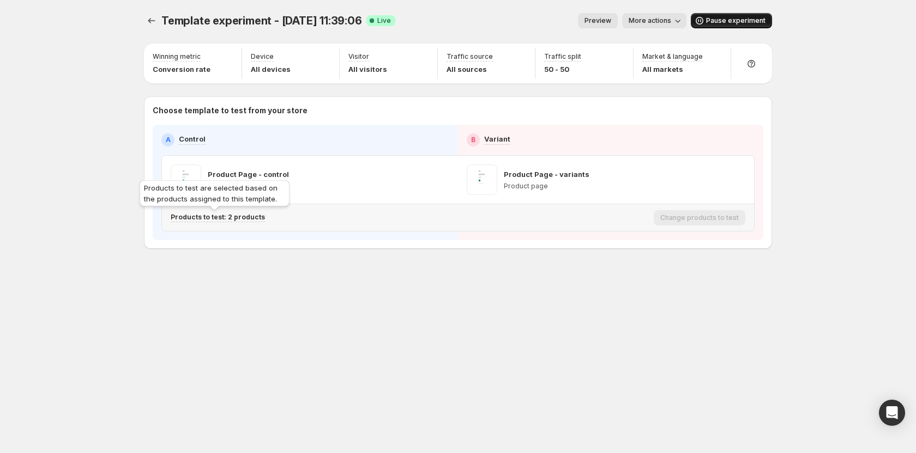
click at [243, 217] on p "Products to test: 2 products" at bounding box center [218, 217] width 94 height 9
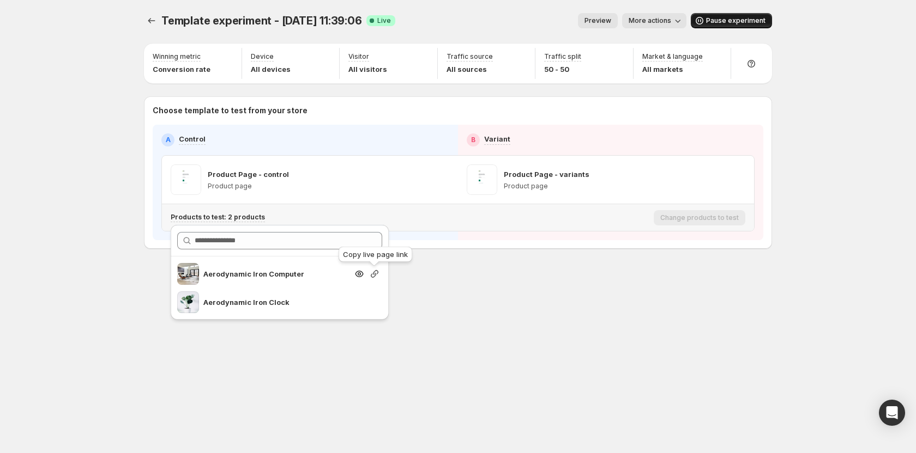
click at [371, 276] on icon "button" at bounding box center [374, 274] width 11 height 11
click at [410, 377] on div "Template experiment - Sep 25, 11:39:06. This page is ready Template experiment …" at bounding box center [458, 226] width 654 height 453
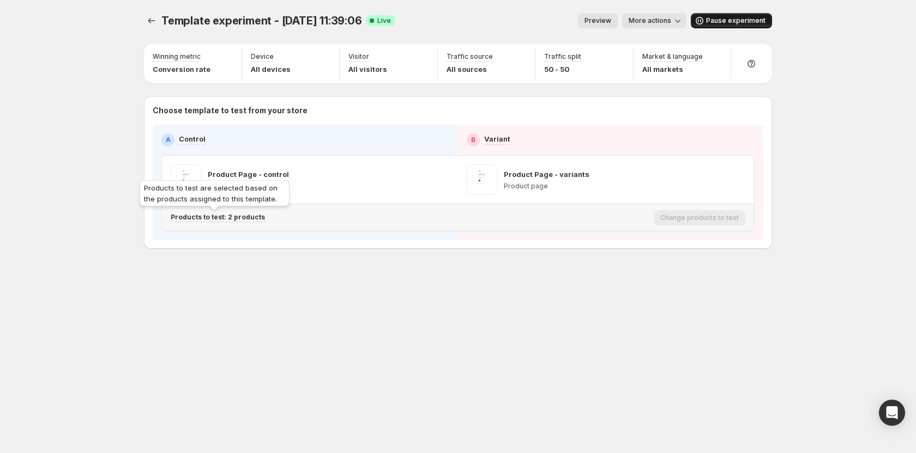
click at [249, 219] on p "Products to test: 2 products" at bounding box center [218, 217] width 94 height 9
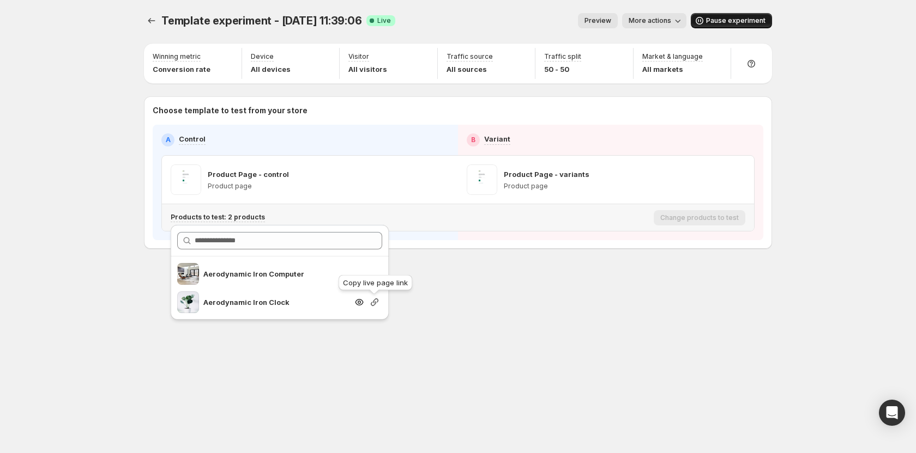
click at [373, 307] on icon "button" at bounding box center [374, 302] width 11 height 11
click at [371, 314] on div "Aerodynamic Iron Computer Aerodynamic Iron Clock" at bounding box center [280, 288] width 218 height 63
click at [450, 312] on div "Template experiment - Sep 25, 11:39:06. This page is ready Template experiment …" at bounding box center [458, 226] width 654 height 453
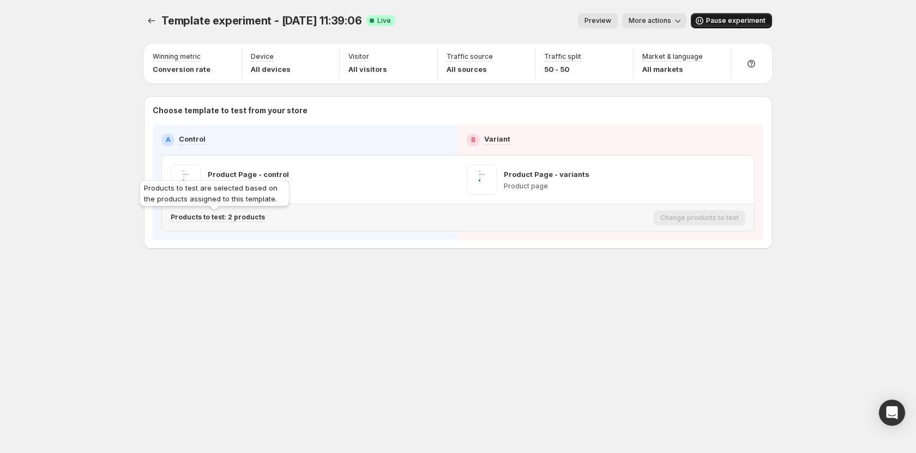
click at [248, 218] on p "Products to test: 2 products" at bounding box center [218, 217] width 94 height 9
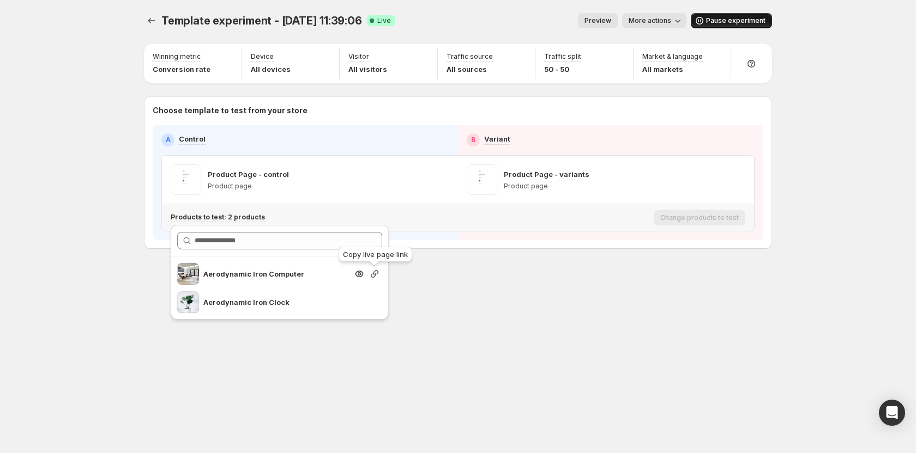
click at [370, 275] on icon "button" at bounding box center [374, 274] width 11 height 11
drag, startPoint x: 518, startPoint y: 334, endPoint x: 509, endPoint y: 314, distance: 21.7
click at [513, 323] on div "Template experiment - Sep 25, 11:39:06. This page is ready Template experiment …" at bounding box center [458, 226] width 654 height 453
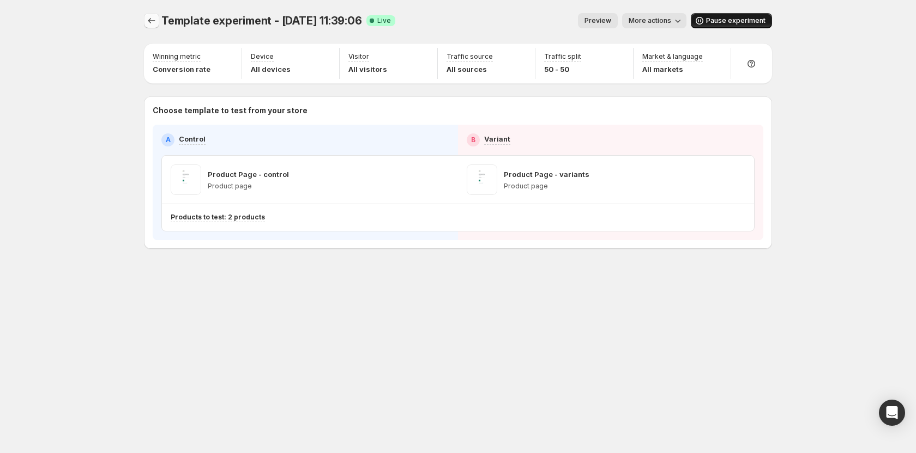
click at [156, 17] on icon "Experiments" at bounding box center [151, 20] width 11 height 11
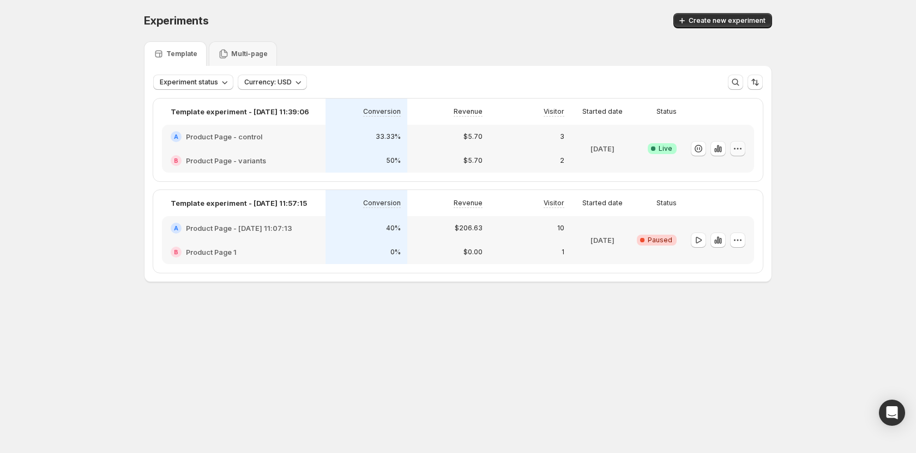
click at [742, 148] on icon "button" at bounding box center [737, 148] width 11 height 11
click at [717, 152] on icon "button" at bounding box center [718, 148] width 2 height 7
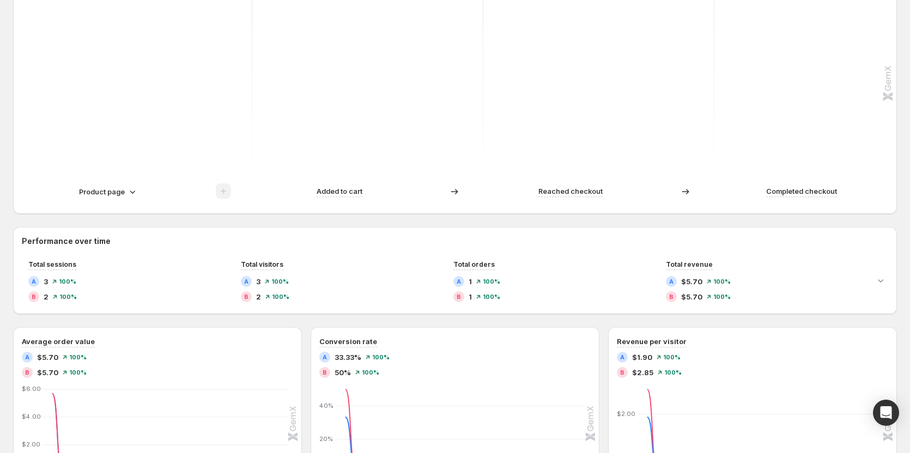
scroll to position [382, 0]
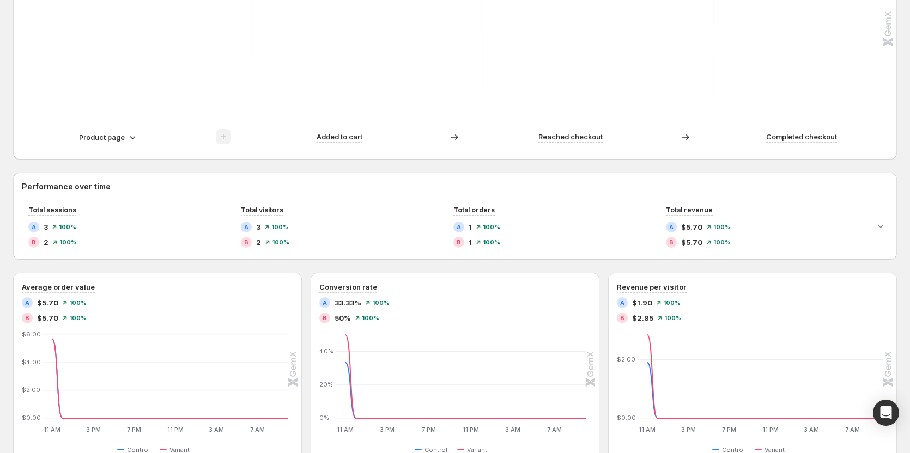
click at [119, 137] on p "Product page" at bounding box center [102, 137] width 46 height 11
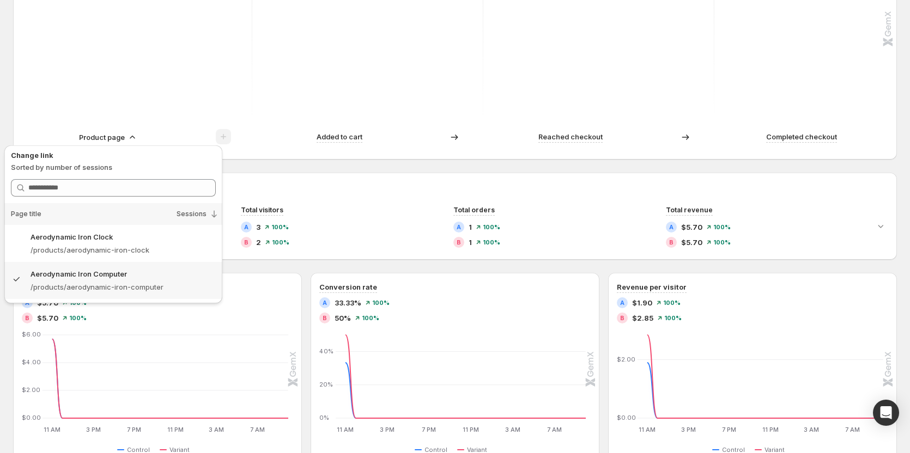
click at [331, 181] on div "Performance over time Total sessions A 3 100% B 2 100% Total visitors A 3 100% …" at bounding box center [455, 216] width 884 height 87
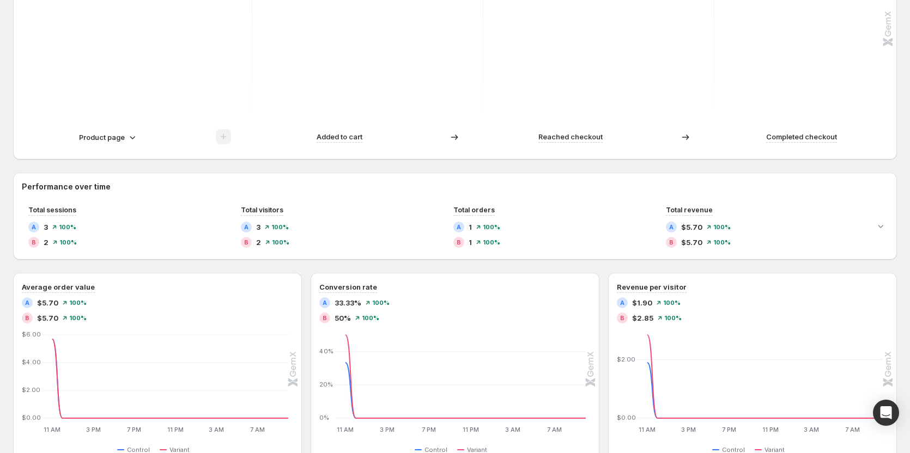
click at [116, 131] on div "Product page" at bounding box center [137, 137] width 230 height 16
click at [119, 132] on p "Product page" at bounding box center [102, 137] width 46 height 11
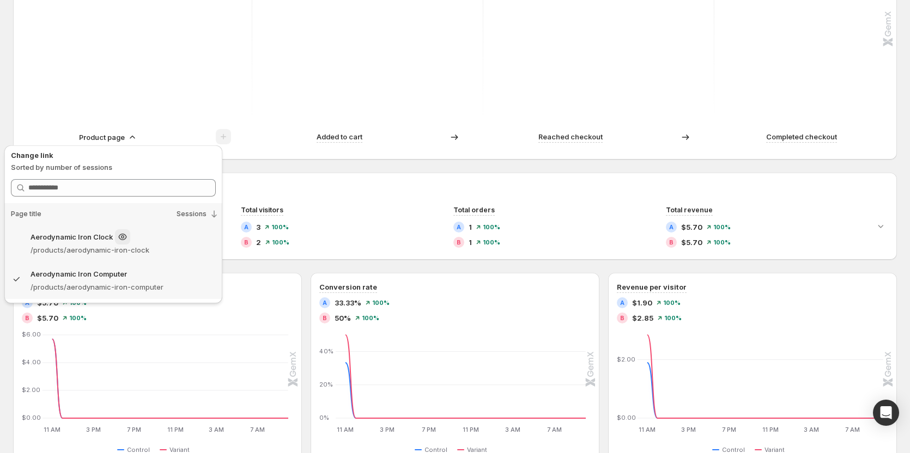
click at [87, 247] on p "/products/aerodynamic-iron-clock" at bounding box center [123, 250] width 185 height 11
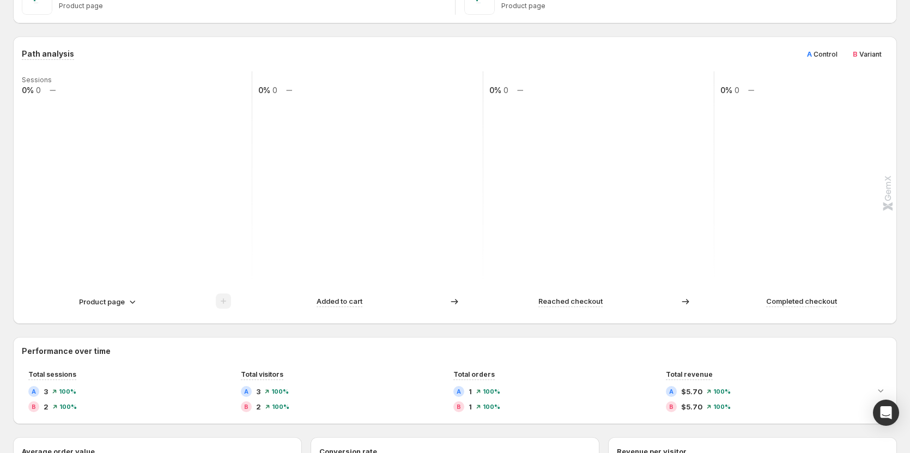
scroll to position [218, 0]
click at [123, 297] on p "Product page" at bounding box center [102, 300] width 46 height 11
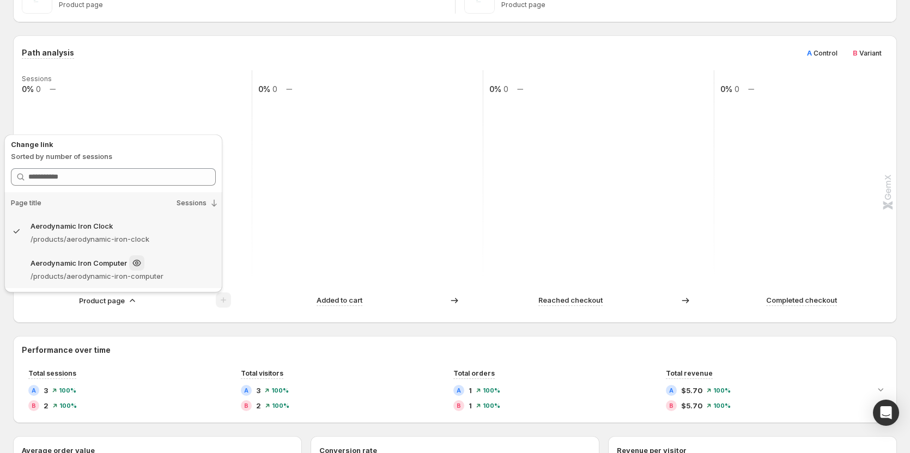
click at [184, 279] on p "/products/aerodynamic-iron-computer" at bounding box center [123, 276] width 185 height 11
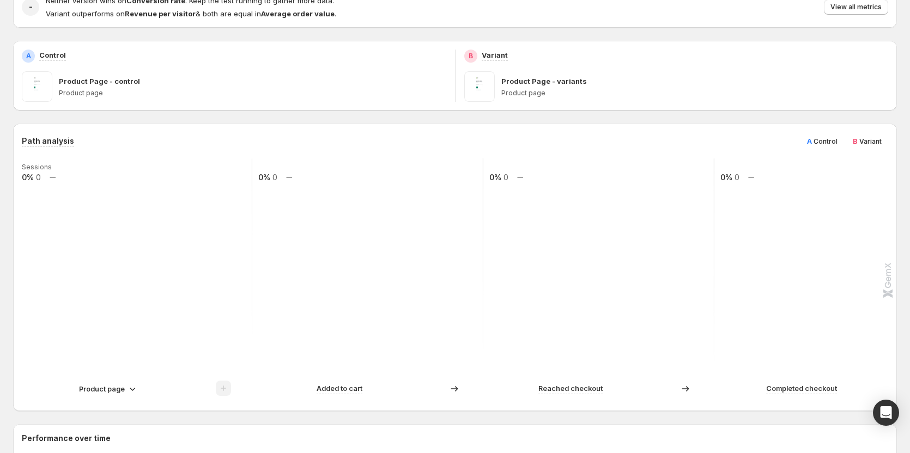
scroll to position [55, 0]
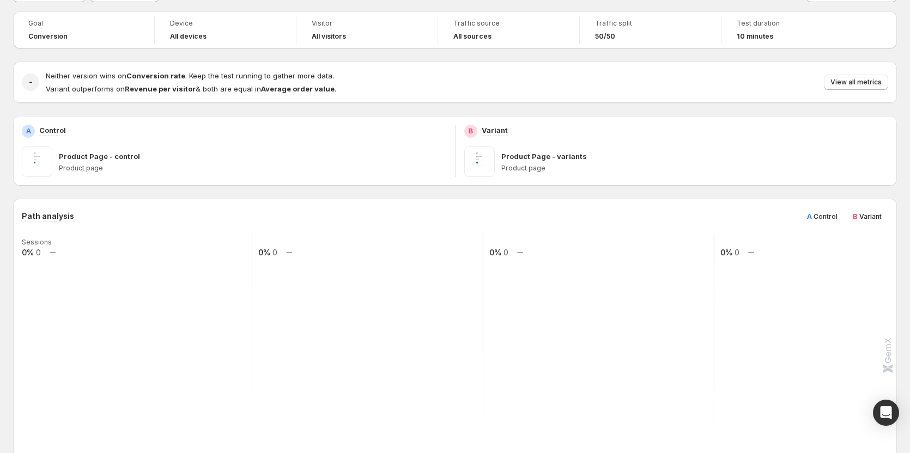
click at [820, 216] on span "Control" at bounding box center [826, 217] width 24 height 8
click at [876, 211] on span "B Variant" at bounding box center [867, 216] width 29 height 11
drag, startPoint x: 864, startPoint y: 213, endPoint x: 856, endPoint y: 213, distance: 8.2
click at [864, 213] on span "B Variant" at bounding box center [867, 216] width 29 height 11
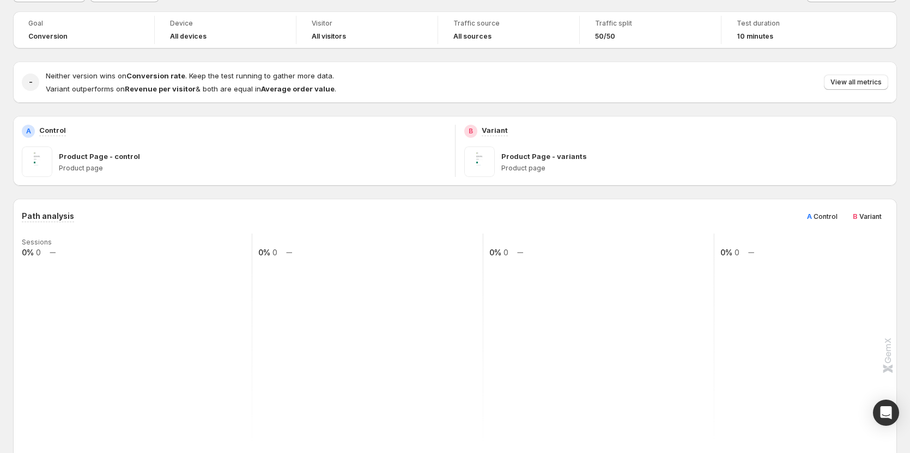
click at [827, 213] on span "Control" at bounding box center [826, 217] width 24 height 8
click at [872, 217] on span "Variant" at bounding box center [871, 217] width 22 height 8
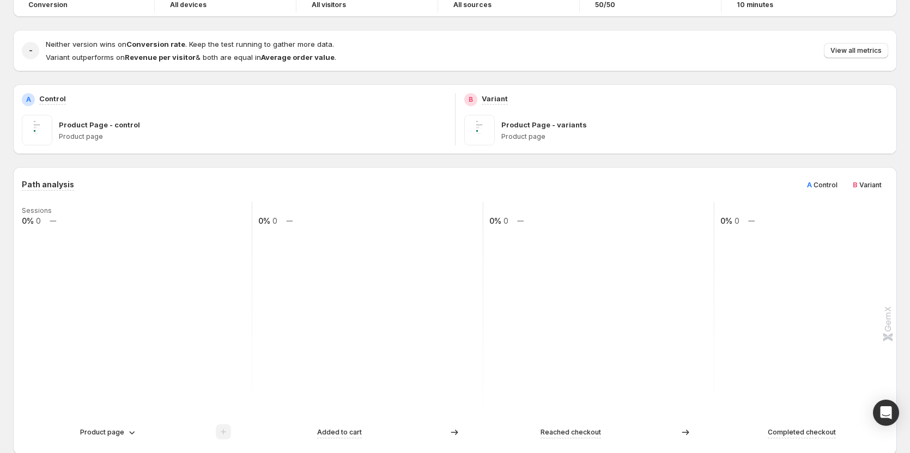
scroll to position [109, 0]
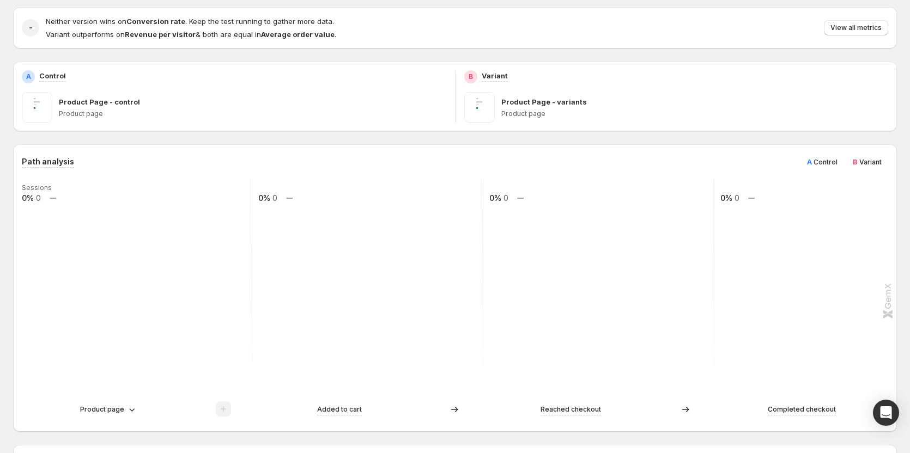
click at [819, 165] on span "A Control" at bounding box center [822, 161] width 31 height 11
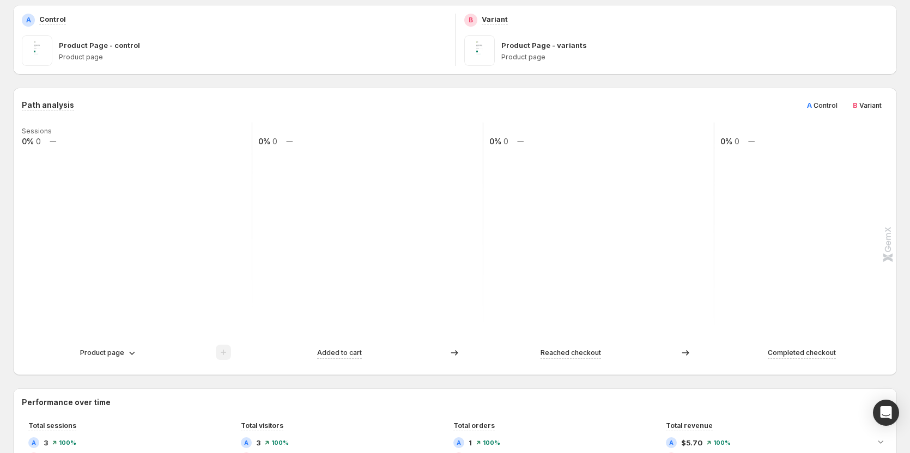
scroll to position [164, 0]
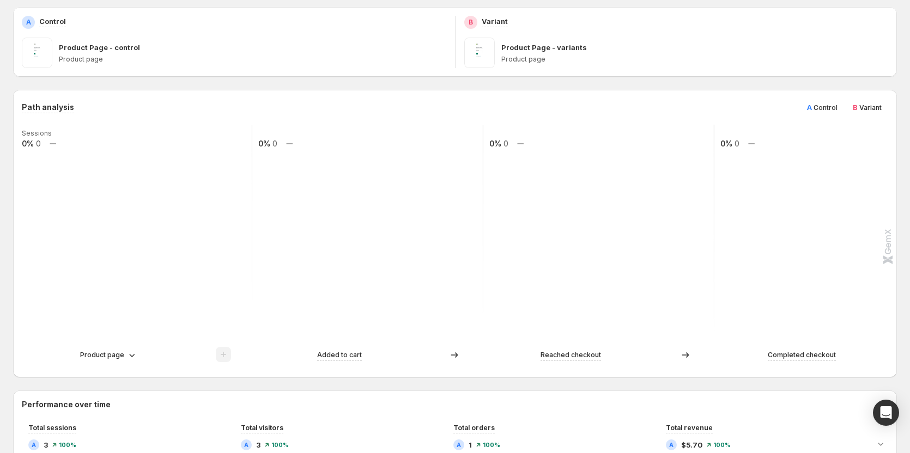
click at [875, 108] on span "Variant" at bounding box center [871, 108] width 22 height 8
click at [832, 109] on span "Control" at bounding box center [826, 108] width 24 height 8
drag, startPoint x: 885, startPoint y: 109, endPoint x: 831, endPoint y: 109, distance: 54.5
click at [881, 109] on span "Variant" at bounding box center [871, 108] width 22 height 8
click at [831, 109] on span "Control" at bounding box center [826, 108] width 24 height 8
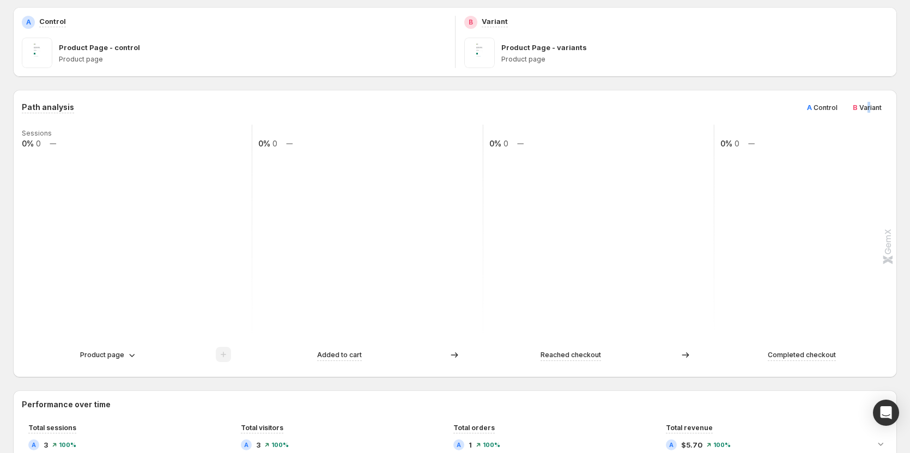
drag, startPoint x: 876, startPoint y: 110, endPoint x: 826, endPoint y: 110, distance: 50.1
click at [862, 110] on span "B Variant" at bounding box center [867, 107] width 29 height 11
click at [826, 110] on span "Control" at bounding box center [826, 108] width 24 height 8
click at [858, 108] on div "B Variant" at bounding box center [867, 107] width 42 height 17
click at [755, 107] on div "Path analysis A Control B Variant" at bounding box center [455, 107] width 867 height 17
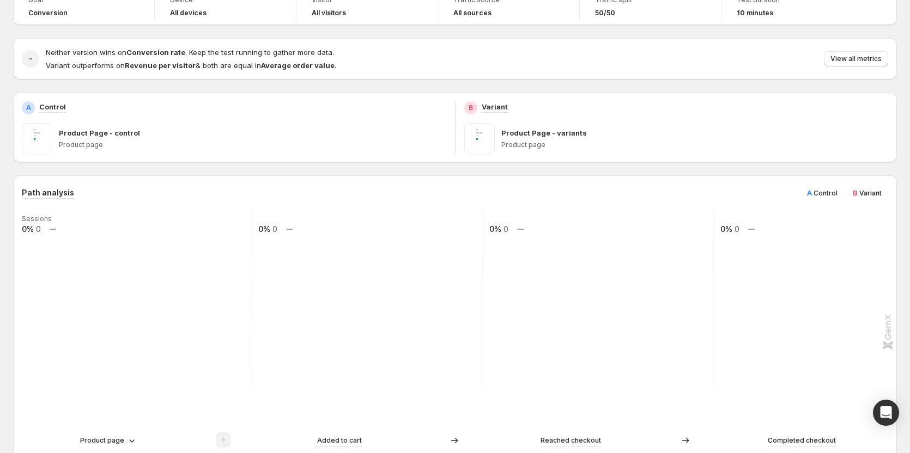
scroll to position [109, 0]
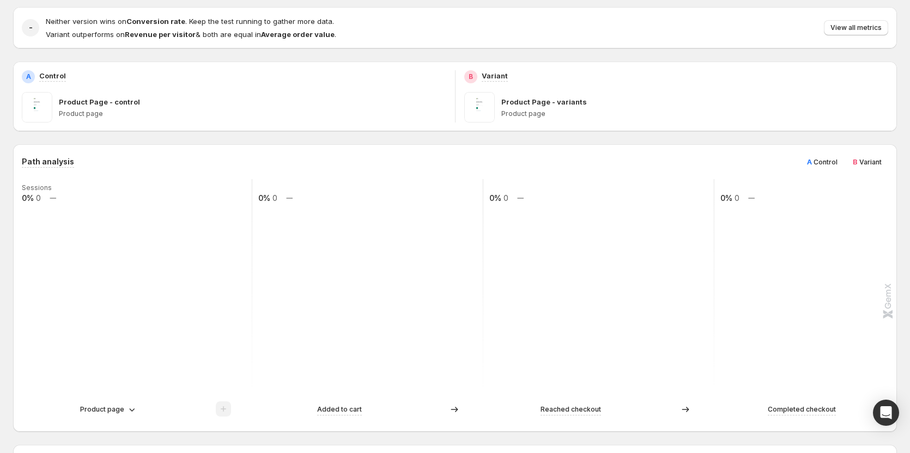
click at [825, 164] on span "Control" at bounding box center [826, 162] width 24 height 8
click at [872, 162] on span "Variant" at bounding box center [871, 162] width 22 height 8
drag, startPoint x: 872, startPoint y: 162, endPoint x: 822, endPoint y: 170, distance: 50.3
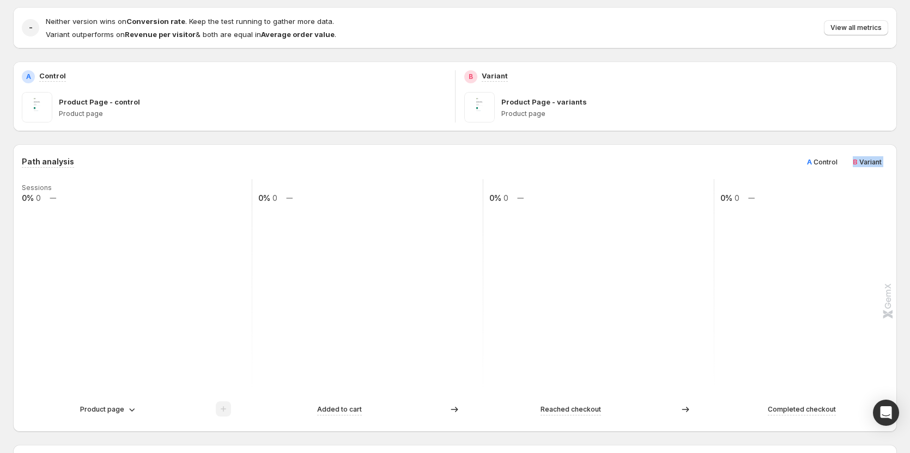
click at [870, 162] on span "Variant" at bounding box center [871, 162] width 22 height 8
click at [834, 161] on span "Control" at bounding box center [826, 162] width 24 height 8
click at [874, 161] on span "Variant" at bounding box center [871, 162] width 22 height 8
click at [821, 165] on span "Control" at bounding box center [826, 162] width 24 height 8
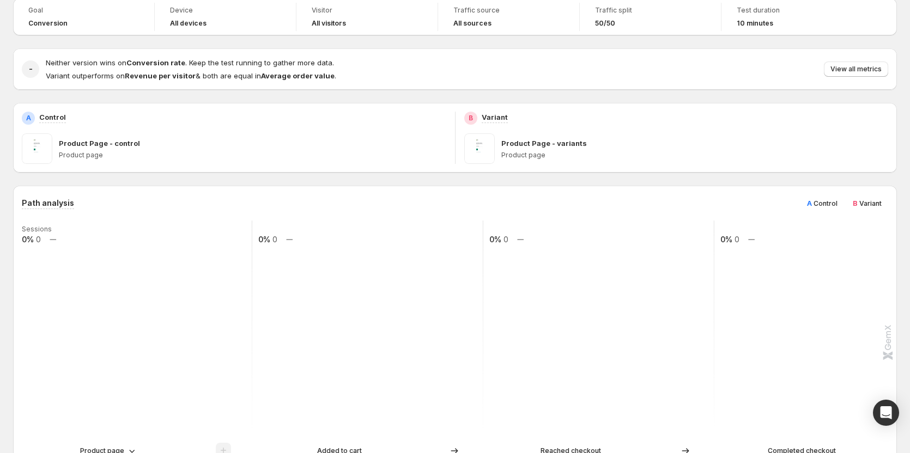
scroll to position [55, 0]
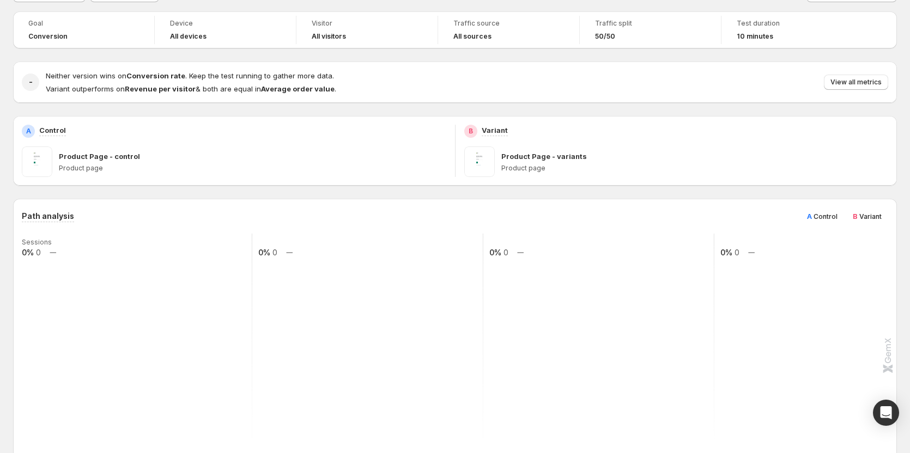
click at [835, 217] on span "Control" at bounding box center [826, 217] width 24 height 8
click at [877, 219] on span "Variant" at bounding box center [871, 217] width 22 height 8
click at [834, 219] on span "Control" at bounding box center [826, 217] width 24 height 8
click at [870, 220] on span "Variant" at bounding box center [871, 217] width 22 height 8
click at [834, 220] on span "Control" at bounding box center [826, 217] width 24 height 8
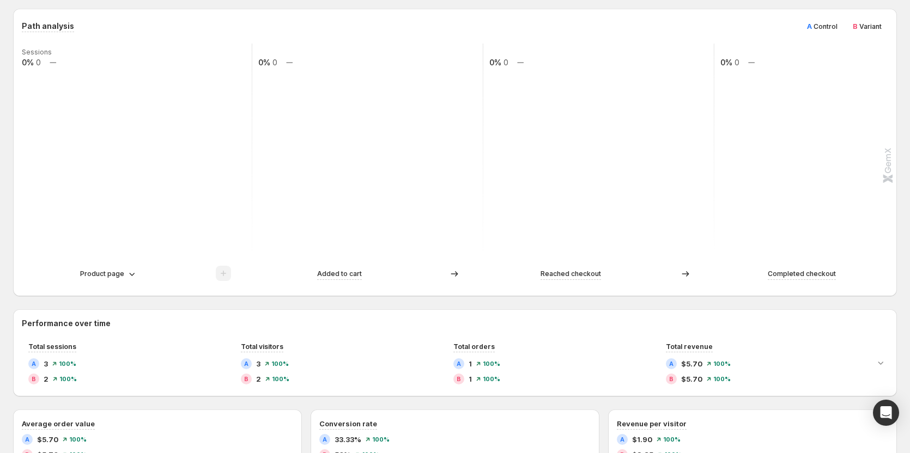
scroll to position [218, 0]
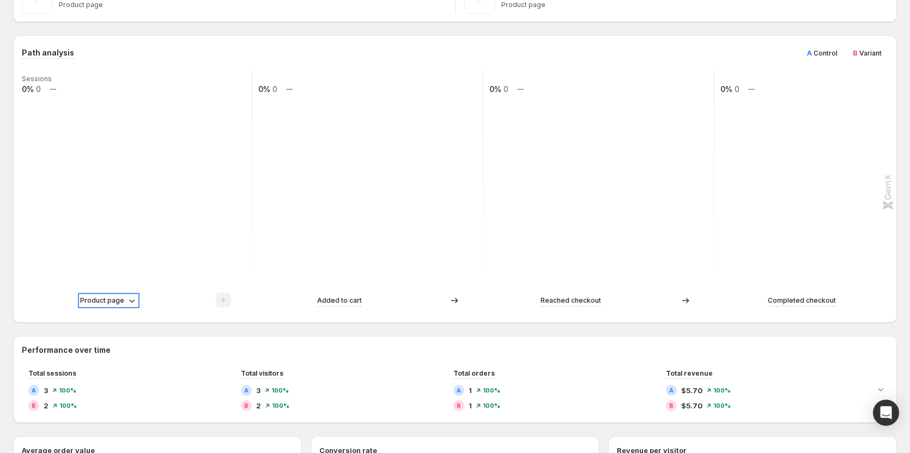
click at [118, 301] on p "Product page" at bounding box center [102, 300] width 44 height 11
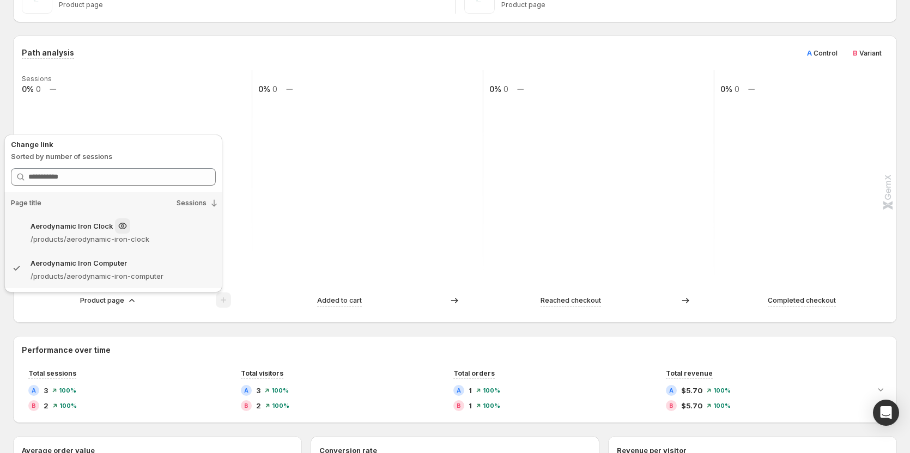
click at [191, 231] on div "Aerodynamic Iron Clock" at bounding box center [123, 226] width 185 height 15
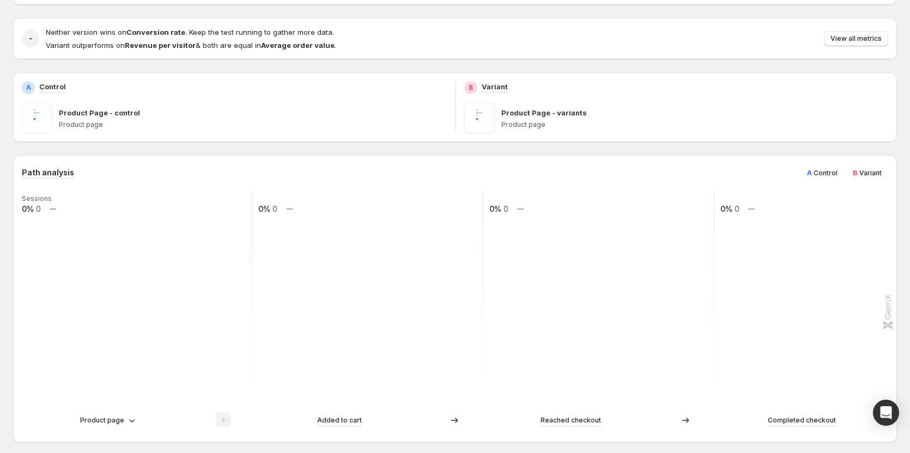
scroll to position [109, 0]
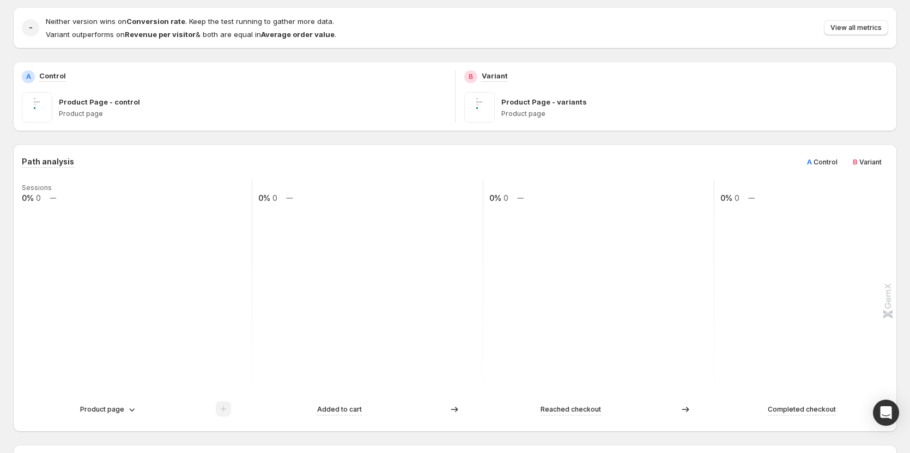
click at [830, 158] on span "Control" at bounding box center [826, 162] width 24 height 8
click at [877, 160] on span "Variant" at bounding box center [871, 162] width 22 height 8
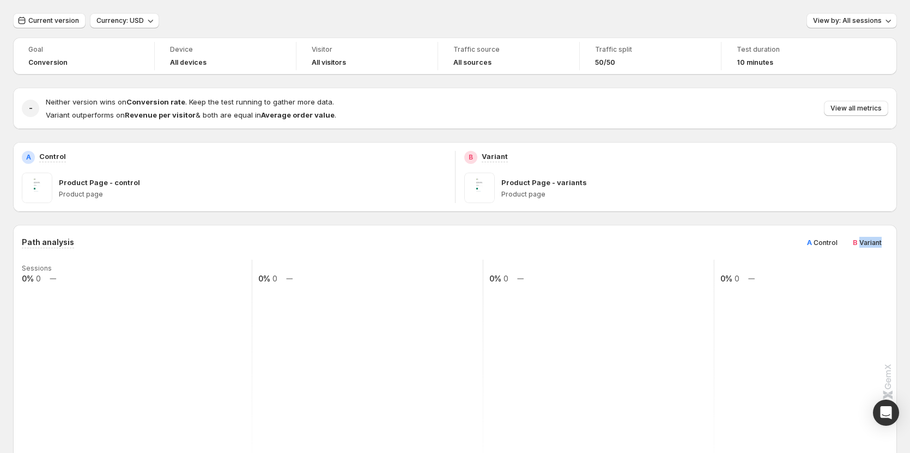
scroll to position [0, 0]
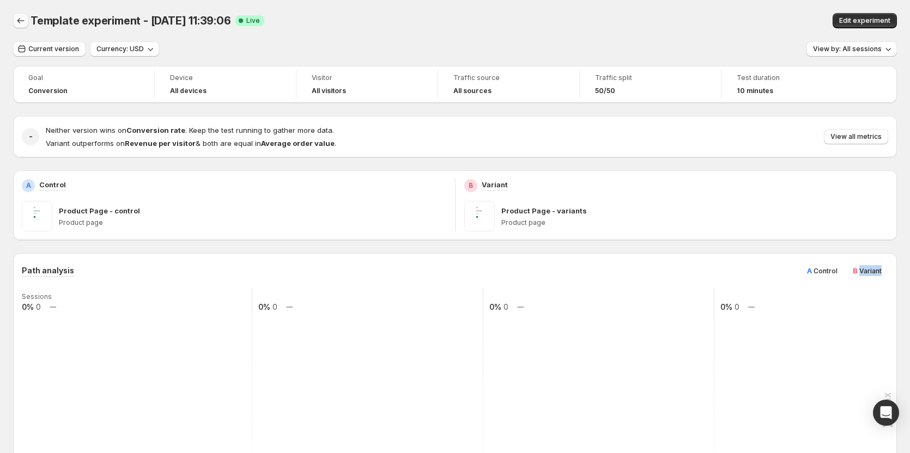
click at [15, 20] on button "Back" at bounding box center [20, 20] width 15 height 15
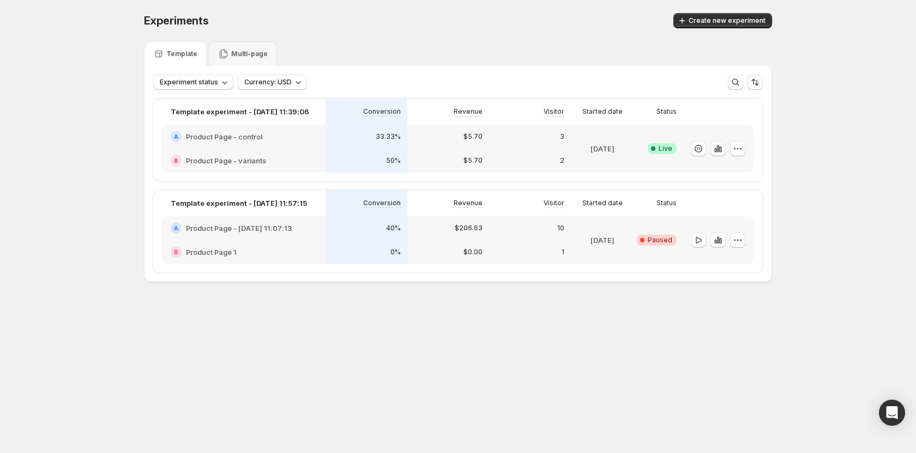
click at [716, 146] on icon "button" at bounding box center [717, 148] width 11 height 11
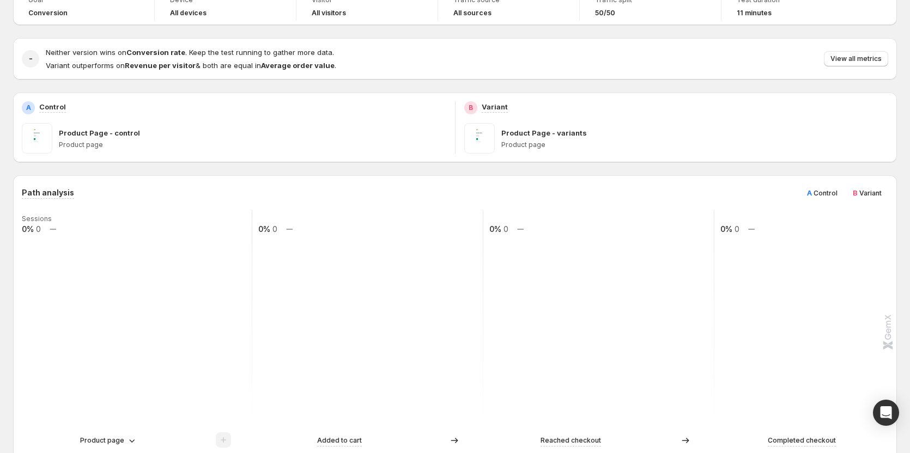
scroll to position [109, 0]
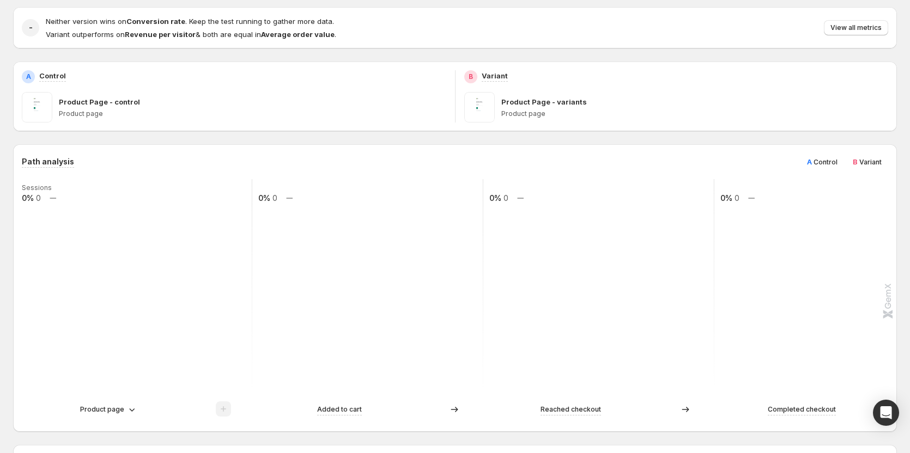
click at [838, 162] on span "Control" at bounding box center [826, 162] width 24 height 8
click at [874, 160] on span "Variant" at bounding box center [871, 162] width 22 height 8
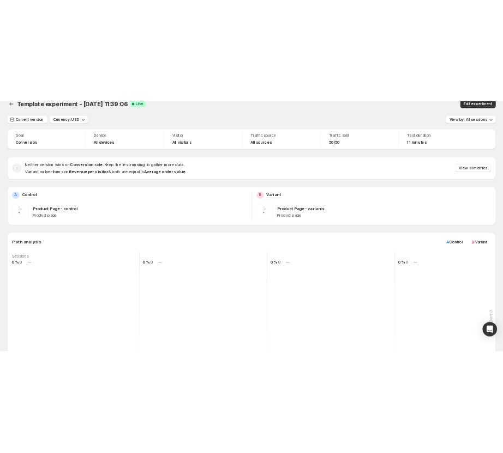
scroll to position [0, 0]
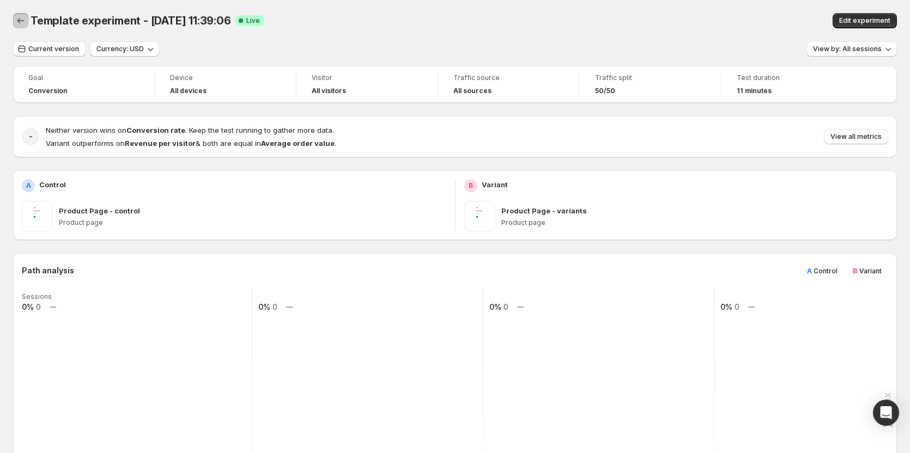
click at [21, 15] on button "Back" at bounding box center [20, 20] width 15 height 15
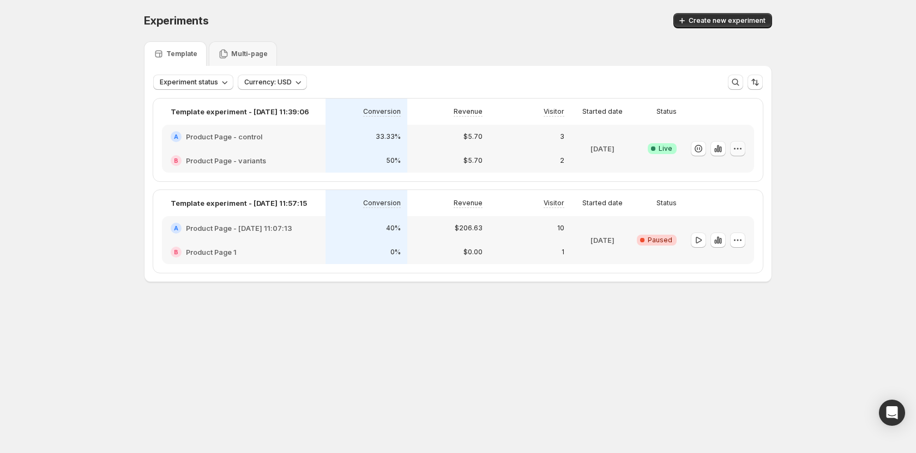
click at [742, 149] on icon "button" at bounding box center [737, 148] width 11 height 11
click at [716, 173] on span "Edit" at bounding box center [748, 171] width 114 height 11
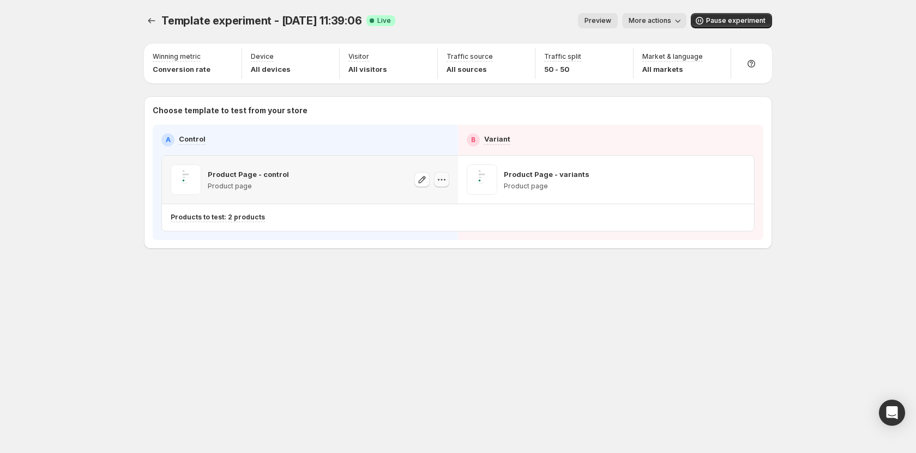
click at [446, 181] on icon "button" at bounding box center [441, 179] width 11 height 11
click at [441, 239] on span "585936797704389572" at bounding box center [429, 241] width 78 height 8
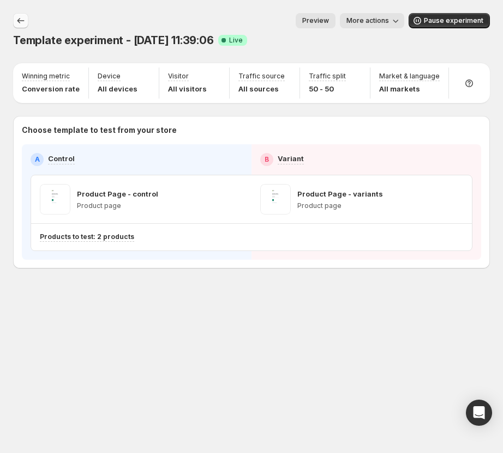
click at [20, 25] on icon "Experiments" at bounding box center [20, 20] width 11 height 11
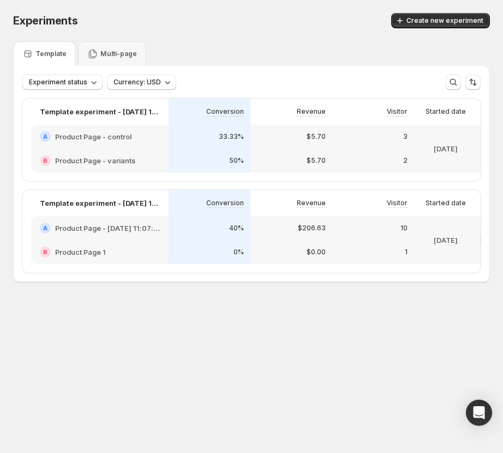
drag, startPoint x: 336, startPoint y: 181, endPoint x: 370, endPoint y: 181, distance: 33.2
click at [370, 181] on div "Template experiment - [DATE] 11:39:06 Conversion Revenue Visitor Started date S…" at bounding box center [313, 140] width 583 height 83
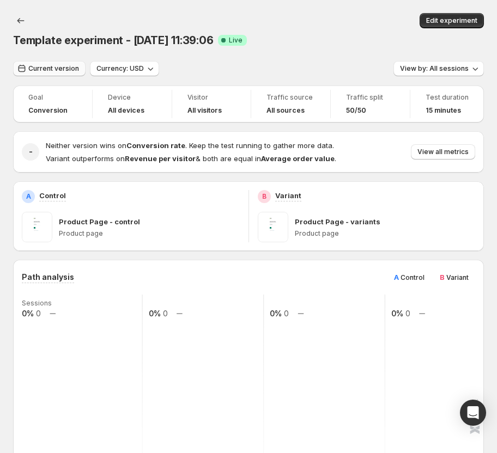
click at [51, 72] on span "Current version" at bounding box center [53, 68] width 51 height 9
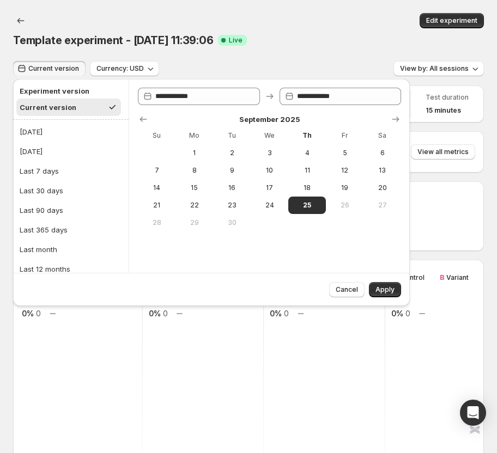
click at [328, 47] on div "Template experiment - [DATE] 11:39:06 Success Complete Live" at bounding box center [248, 40] width 471 height 15
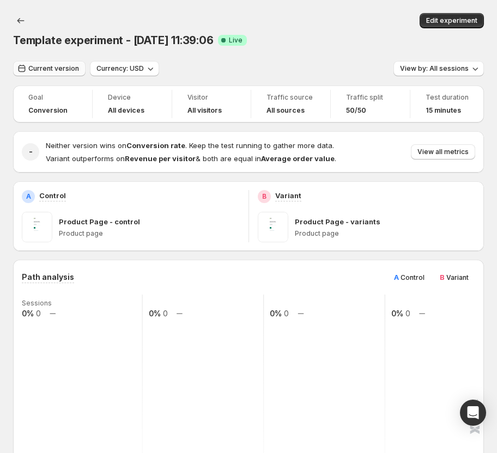
click at [57, 70] on span "Current version" at bounding box center [53, 68] width 51 height 9
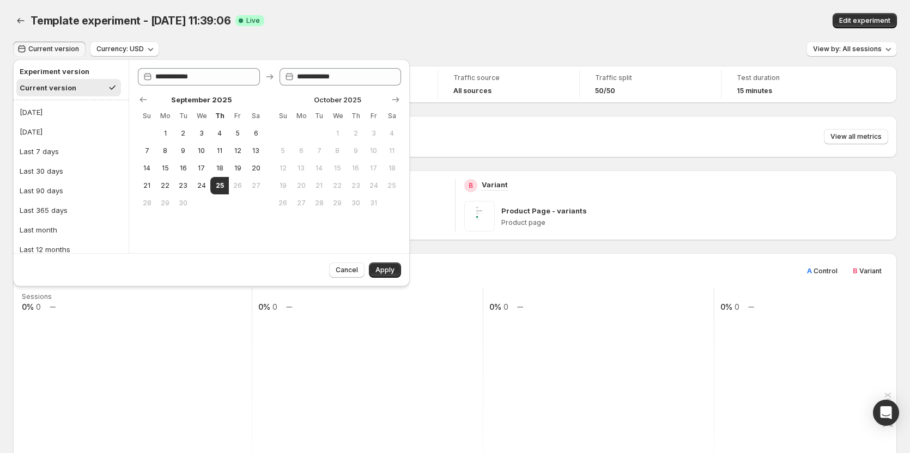
click at [502, 16] on div "Template experiment - [DATE] 11:39:06 Success Complete Live" at bounding box center [286, 20] width 511 height 15
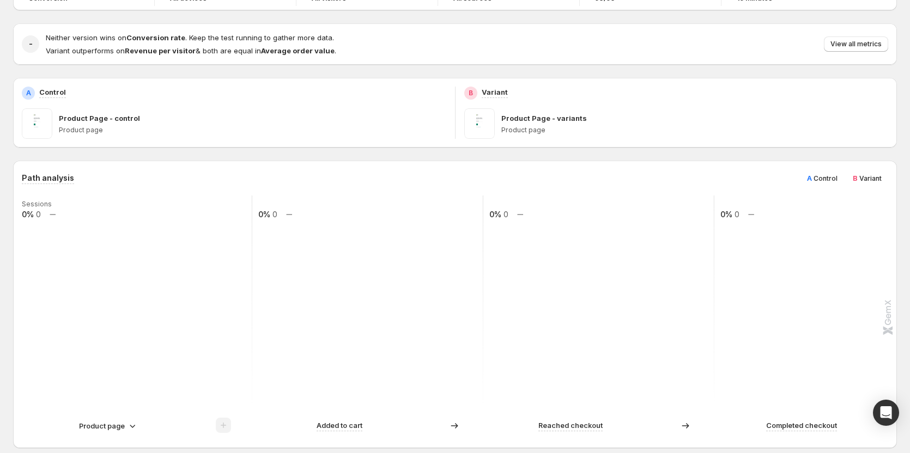
scroll to position [80, 0]
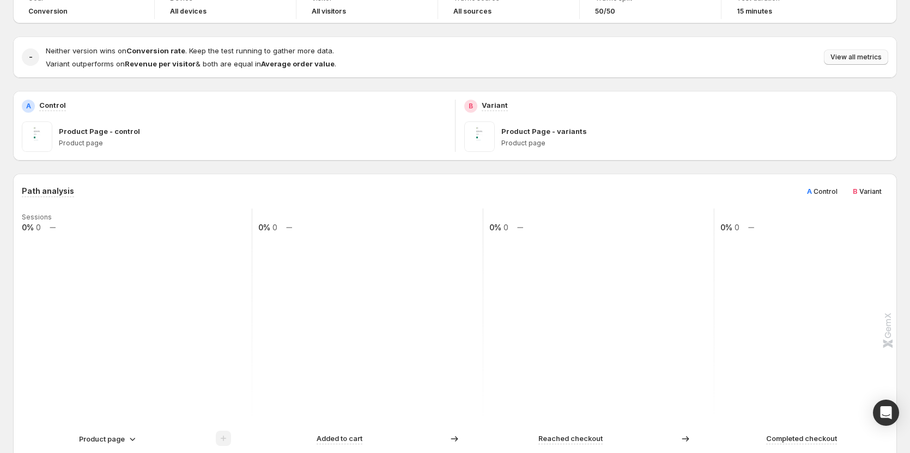
click at [502, 60] on span "View all metrics" at bounding box center [856, 57] width 51 height 9
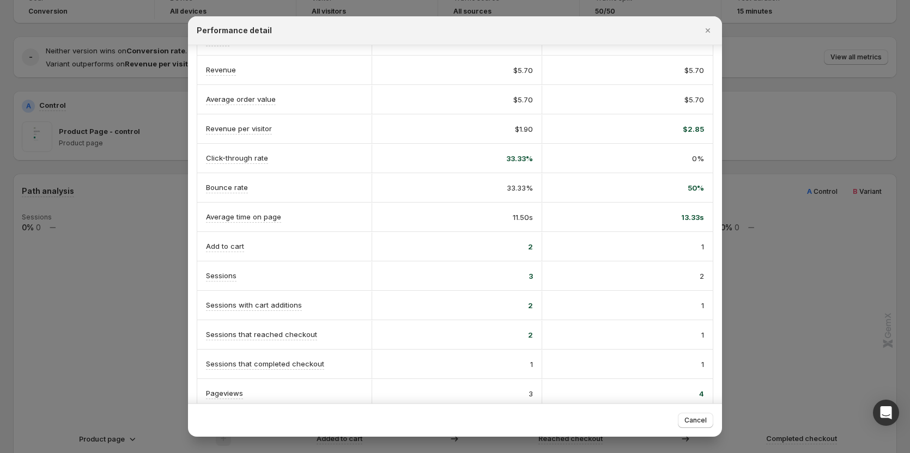
scroll to position [109, 0]
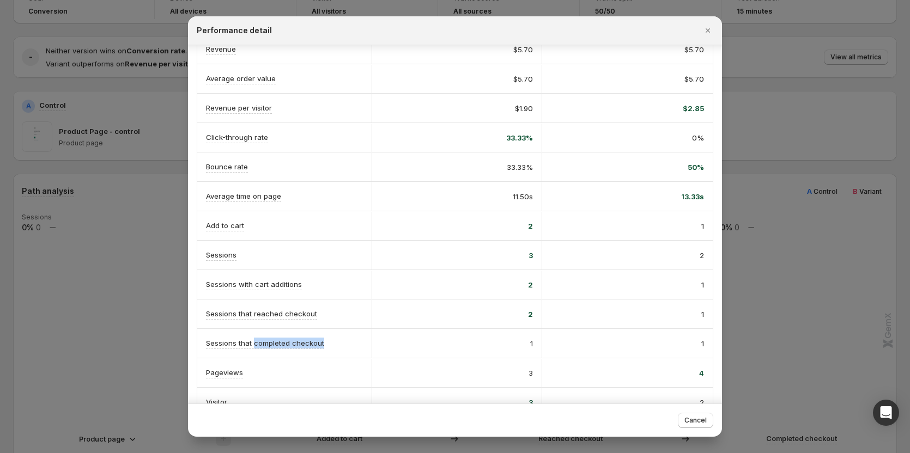
drag, startPoint x: 253, startPoint y: 342, endPoint x: 325, endPoint y: 340, distance: 72.0
click at [325, 340] on div "Sessions that completed checkout" at bounding box center [284, 343] width 157 height 11
copy p "completed checkout"
click at [441, 315] on div "2" at bounding box center [457, 314] width 152 height 11
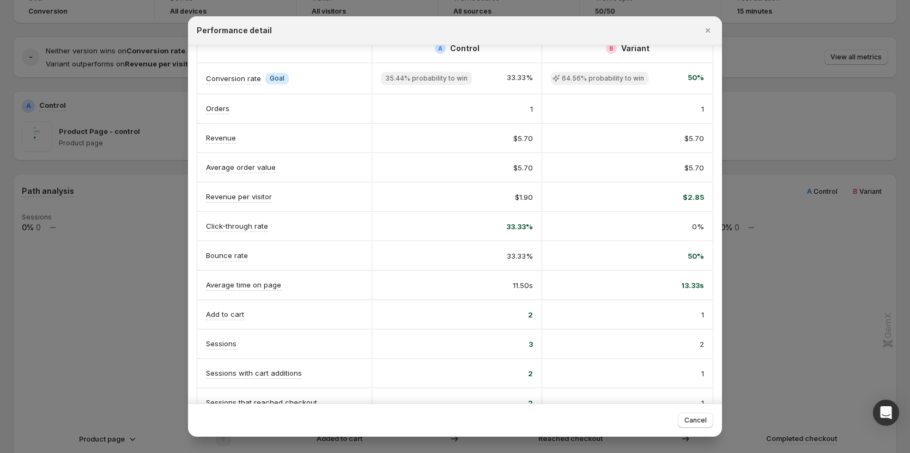
scroll to position [0, 0]
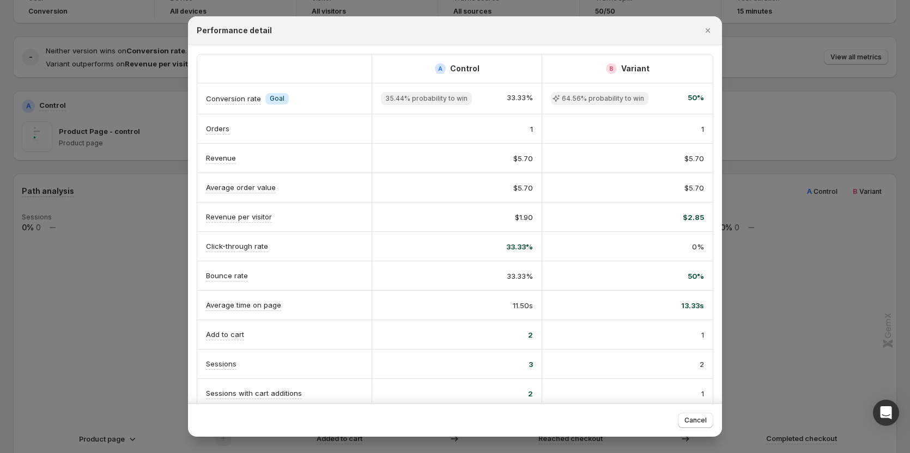
click at [146, 247] on div at bounding box center [455, 226] width 910 height 453
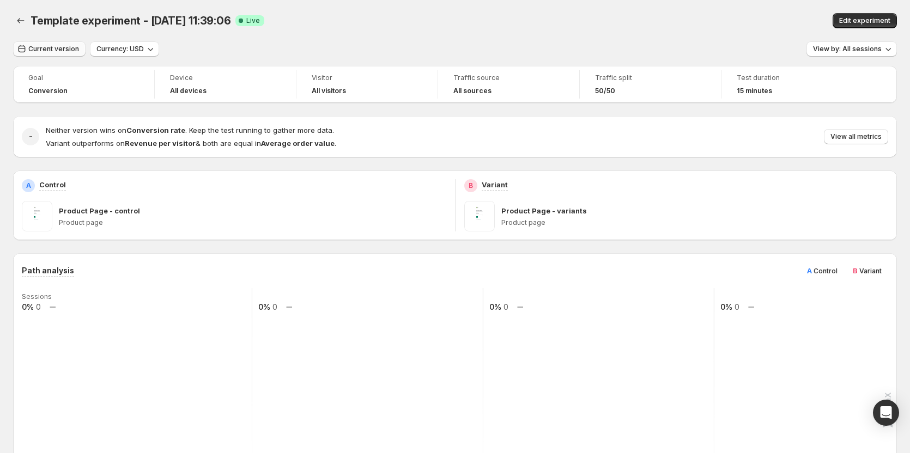
click at [66, 52] on span "Current version" at bounding box center [53, 49] width 51 height 9
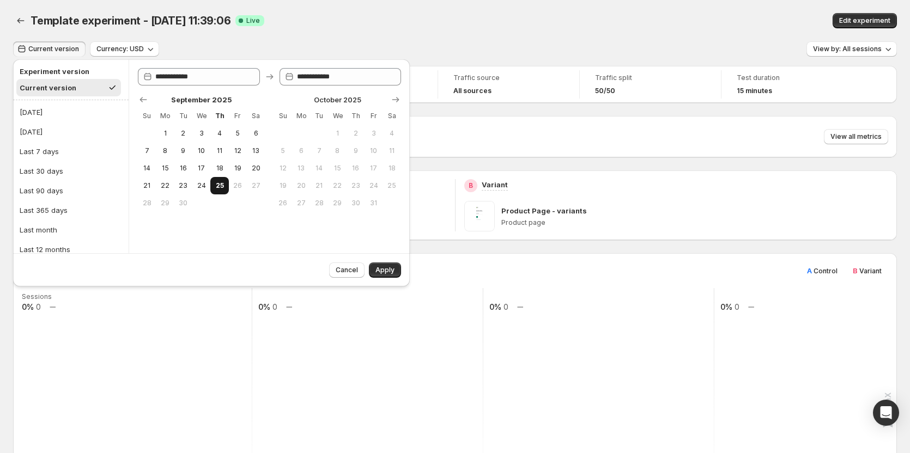
click at [216, 190] on span "25" at bounding box center [219, 185] width 9 height 9
click at [388, 270] on span "Apply" at bounding box center [385, 270] width 19 height 9
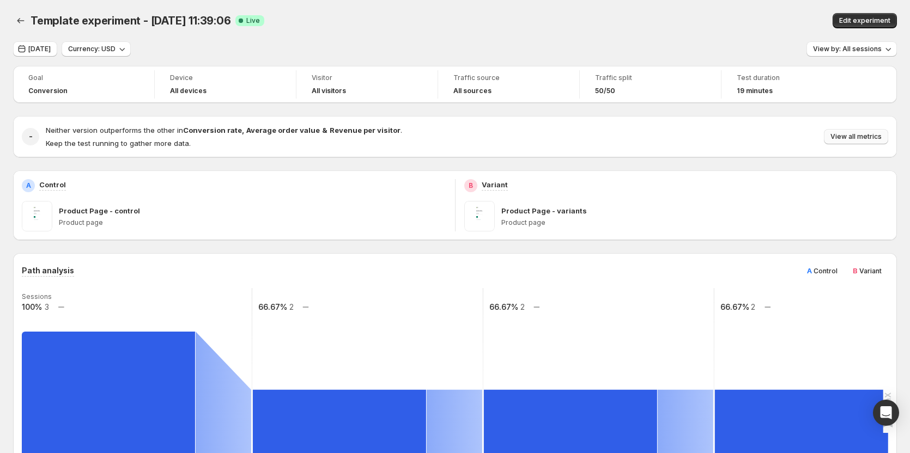
click at [502, 132] on button "View all metrics" at bounding box center [856, 136] width 64 height 15
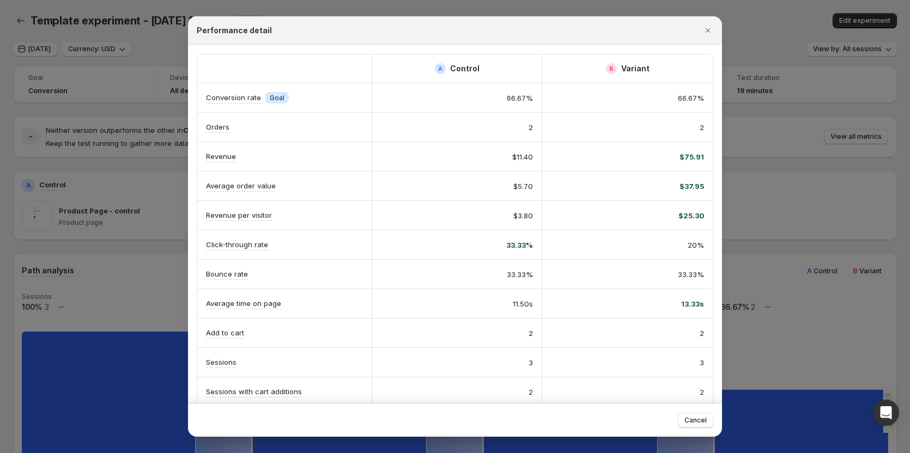
click at [502, 130] on div "2" at bounding box center [457, 127] width 171 height 28
drag, startPoint x: 523, startPoint y: 125, endPoint x: 707, endPoint y: 123, distance: 184.8
click at [502, 123] on div "A Control B Variant Conversion rate Info Goal 66.67% 66.67% Orders 2 2 Revenue …" at bounding box center [455, 289] width 517 height 471
click at [502, 136] on div "2" at bounding box center [627, 127] width 171 height 28
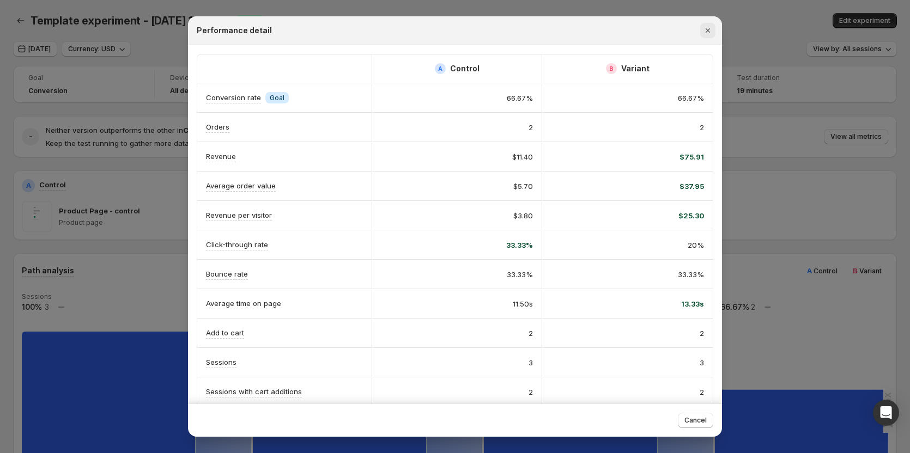
click at [502, 33] on icon "Close" at bounding box center [708, 30] width 11 height 11
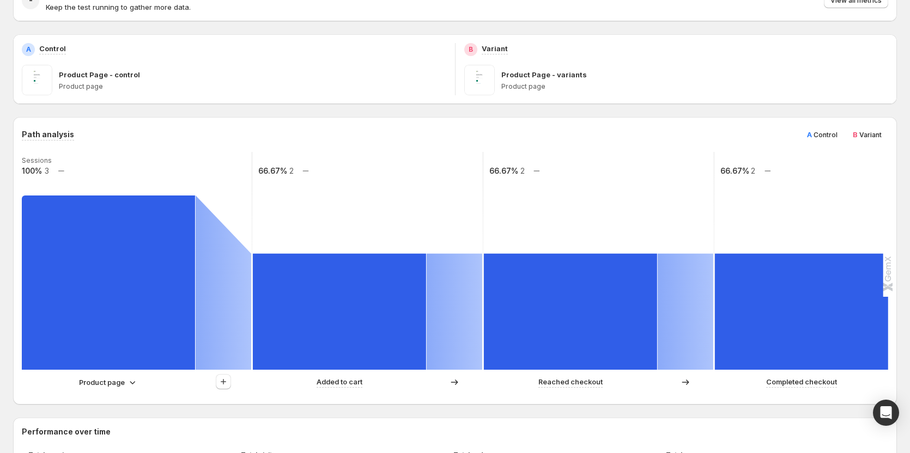
scroll to position [164, 0]
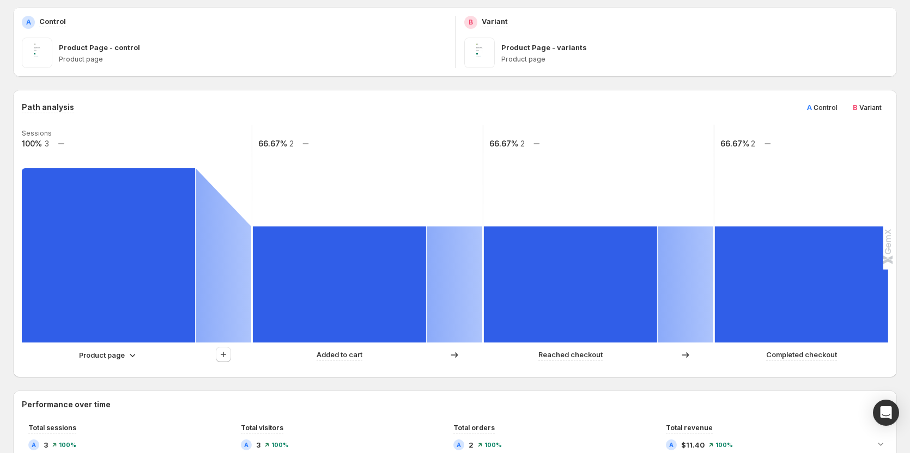
click at [502, 111] on span "Control" at bounding box center [826, 108] width 24 height 8
click at [502, 107] on span "B" at bounding box center [855, 107] width 5 height 9
click at [502, 106] on span "Control" at bounding box center [826, 108] width 24 height 8
click at [502, 106] on div "A Control" at bounding box center [823, 107] width 44 height 17
click at [502, 105] on span "Variant" at bounding box center [871, 108] width 22 height 8
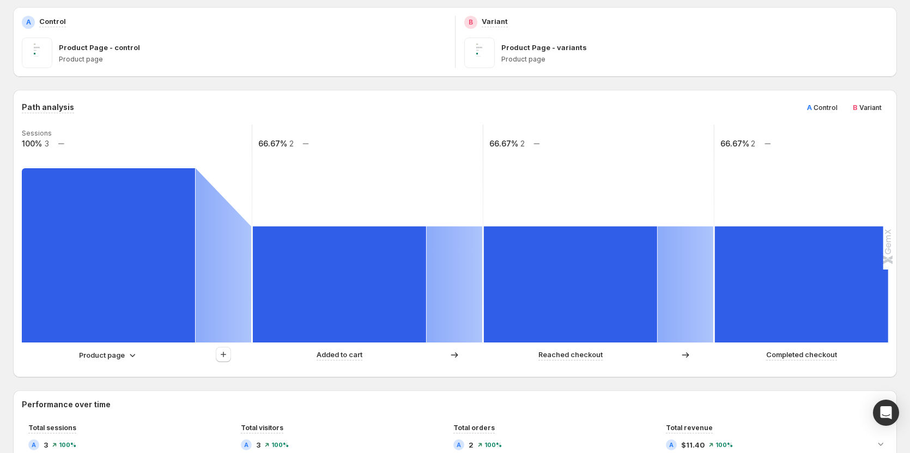
click at [502, 104] on span "Control" at bounding box center [826, 108] width 24 height 8
click at [502, 104] on span "Variant" at bounding box center [871, 108] width 22 height 8
click at [502, 105] on span "Control" at bounding box center [826, 108] width 24 height 8
click at [502, 107] on span "Variant" at bounding box center [871, 108] width 22 height 8
drag, startPoint x: 819, startPoint y: 110, endPoint x: 842, endPoint y: 112, distance: 23.0
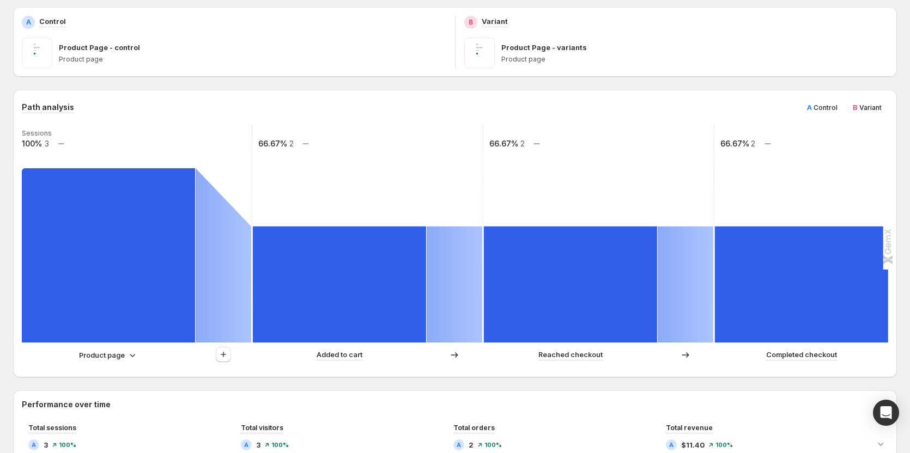
click at [502, 112] on span "A Control" at bounding box center [822, 107] width 31 height 11
click at [502, 105] on span "B Variant" at bounding box center [867, 107] width 29 height 11
click at [502, 106] on span "Control" at bounding box center [826, 108] width 24 height 8
click at [502, 104] on span "Variant" at bounding box center [871, 108] width 22 height 8
click at [502, 106] on span "Control" at bounding box center [826, 108] width 24 height 8
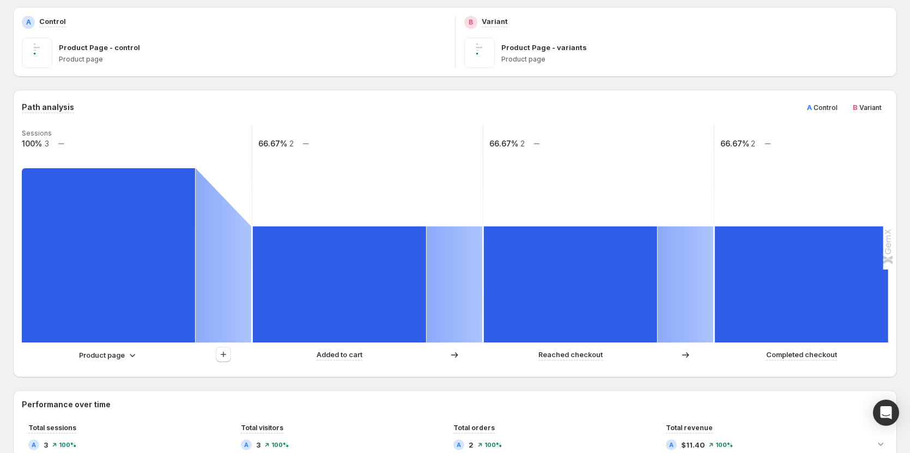
click at [502, 107] on span "B" at bounding box center [855, 107] width 5 height 9
click at [502, 107] on span "A Control" at bounding box center [822, 107] width 31 height 11
click at [502, 110] on span "Variant" at bounding box center [871, 108] width 22 height 8
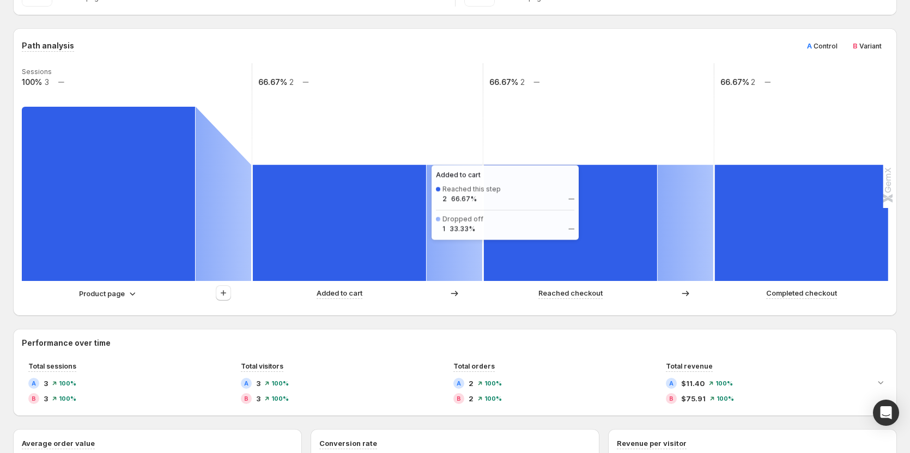
scroll to position [109, 0]
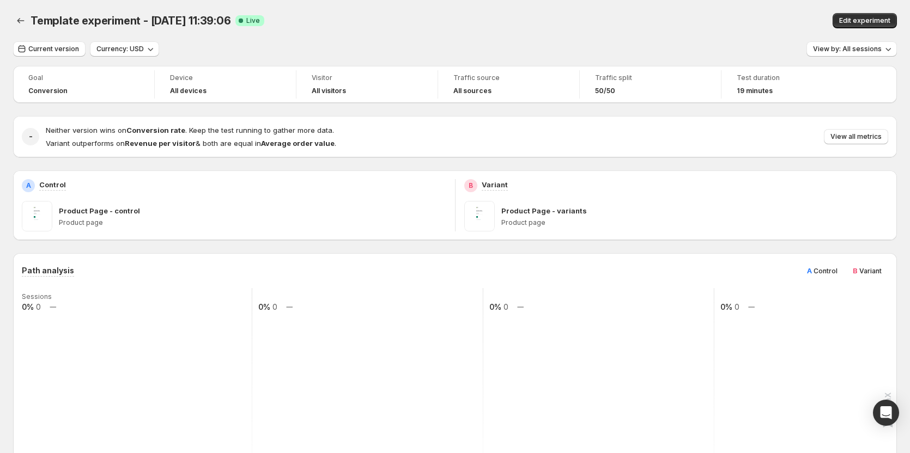
click at [819, 270] on span "A Control" at bounding box center [822, 270] width 31 height 11
click at [869, 271] on span "Variant" at bounding box center [871, 271] width 22 height 8
click at [871, 272] on span "Variant" at bounding box center [871, 271] width 22 height 8
click at [871, 271] on span "Variant" at bounding box center [871, 271] width 22 height 8
click at [822, 269] on span "Control" at bounding box center [826, 271] width 24 height 8
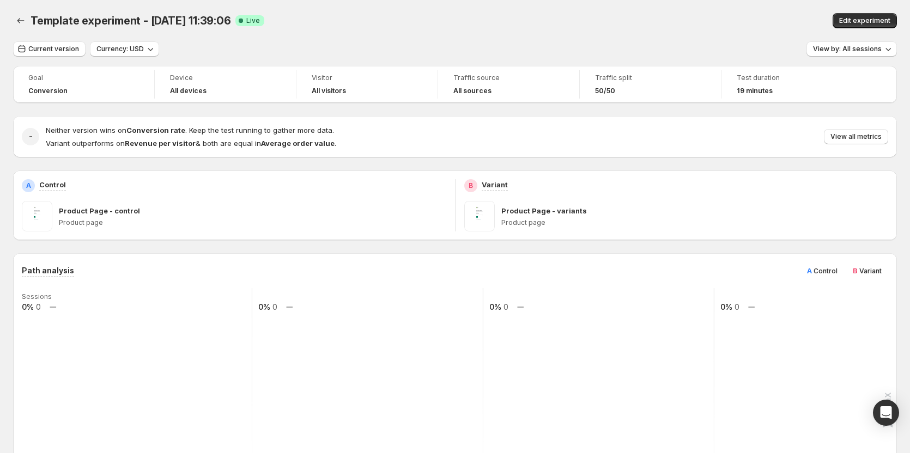
click at [868, 269] on span "Variant" at bounding box center [871, 271] width 22 height 8
click at [825, 272] on span "Control" at bounding box center [826, 271] width 24 height 8
click at [867, 274] on span "Variant" at bounding box center [871, 271] width 22 height 8
click at [820, 270] on span "Control" at bounding box center [826, 271] width 24 height 8
click at [866, 270] on span "Variant" at bounding box center [871, 271] width 22 height 8
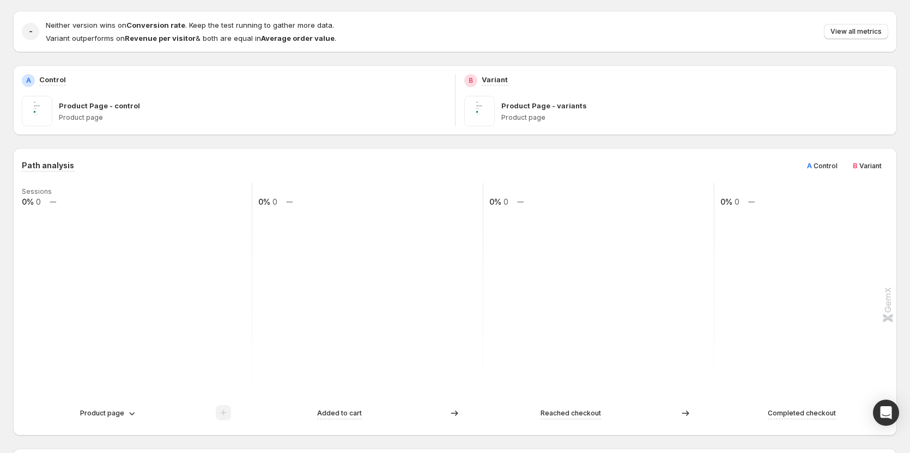
scroll to position [109, 0]
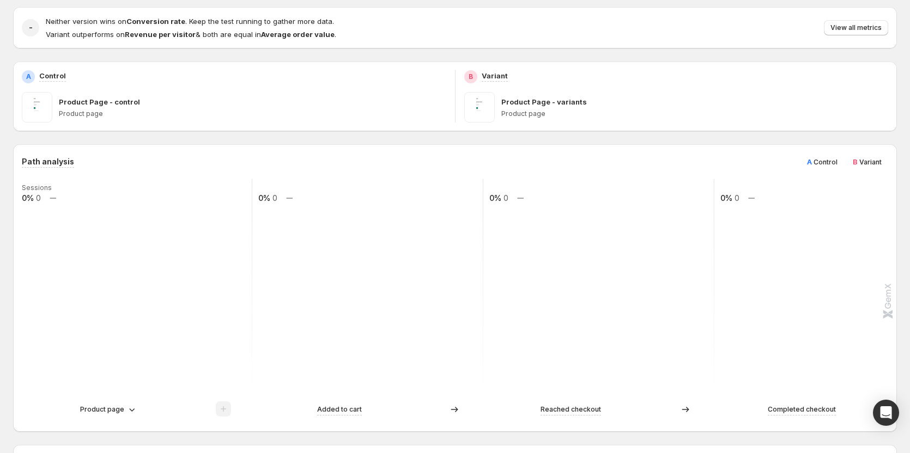
drag, startPoint x: 833, startPoint y: 161, endPoint x: 859, endPoint y: 161, distance: 26.2
click at [833, 161] on span "Control" at bounding box center [826, 162] width 24 height 8
click at [875, 161] on span "Variant" at bounding box center [871, 162] width 22 height 8
click at [838, 164] on span "Control" at bounding box center [826, 162] width 24 height 8
click at [886, 156] on div "B Variant" at bounding box center [867, 161] width 42 height 17
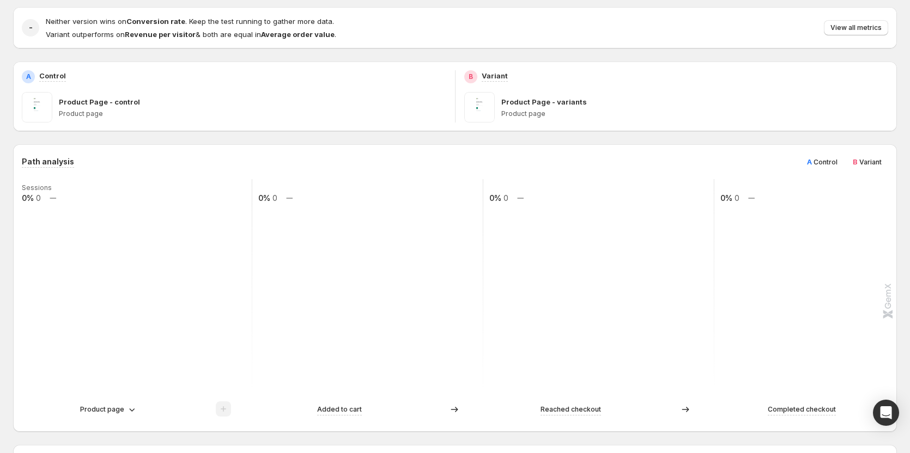
click at [837, 163] on span "Control" at bounding box center [826, 162] width 24 height 8
click at [888, 167] on div "B Variant" at bounding box center [867, 161] width 42 height 17
click at [838, 164] on span "Control" at bounding box center [826, 162] width 24 height 8
drag, startPoint x: 831, startPoint y: 163, endPoint x: 887, endPoint y: 163, distance: 56.1
click at [853, 163] on div "A Control B Variant" at bounding box center [845, 161] width 88 height 17
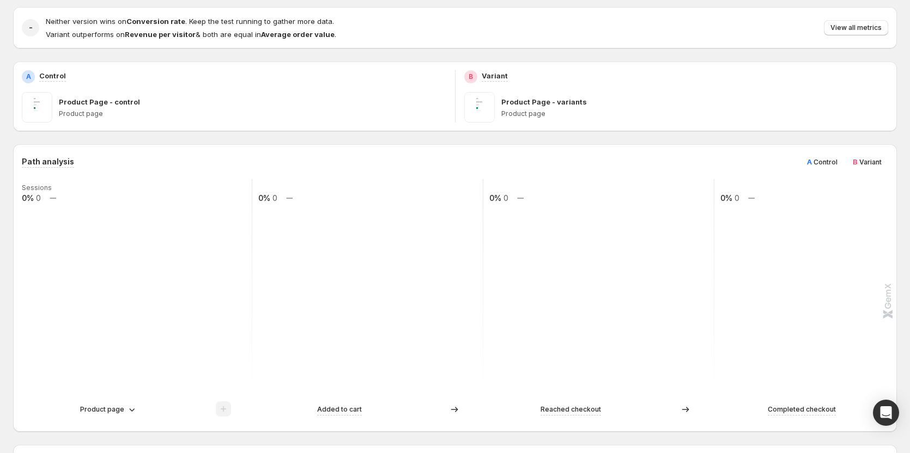
click at [882, 163] on span "Variant" at bounding box center [871, 162] width 22 height 8
click at [844, 166] on div "A Control" at bounding box center [823, 161] width 44 height 17
click at [822, 164] on span "Control" at bounding box center [826, 162] width 24 height 8
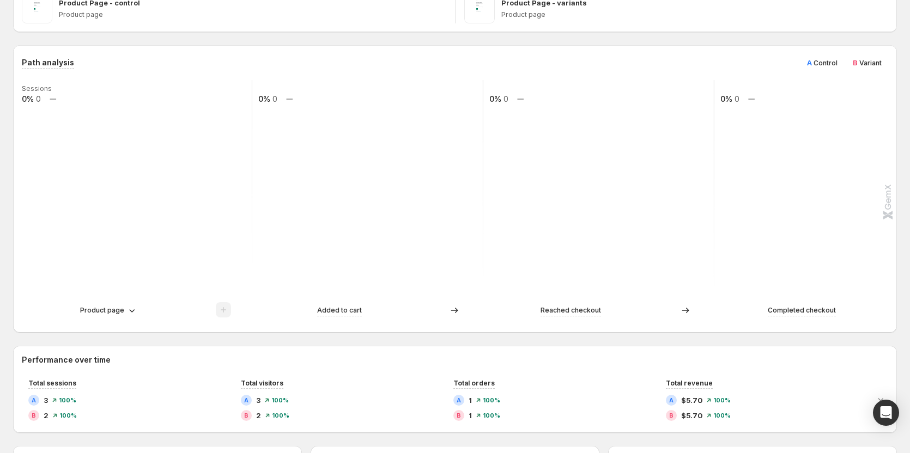
scroll to position [218, 0]
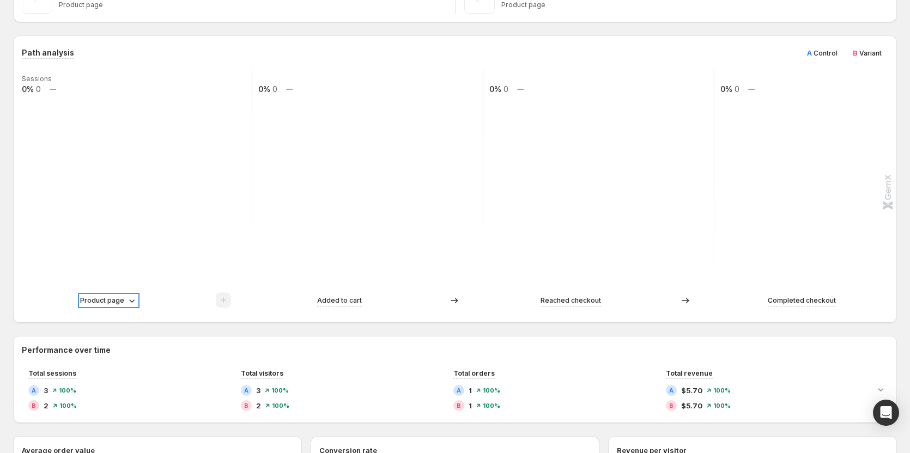
click at [105, 299] on p "Product page" at bounding box center [102, 300] width 44 height 11
